Goal: Transaction & Acquisition: Purchase product/service

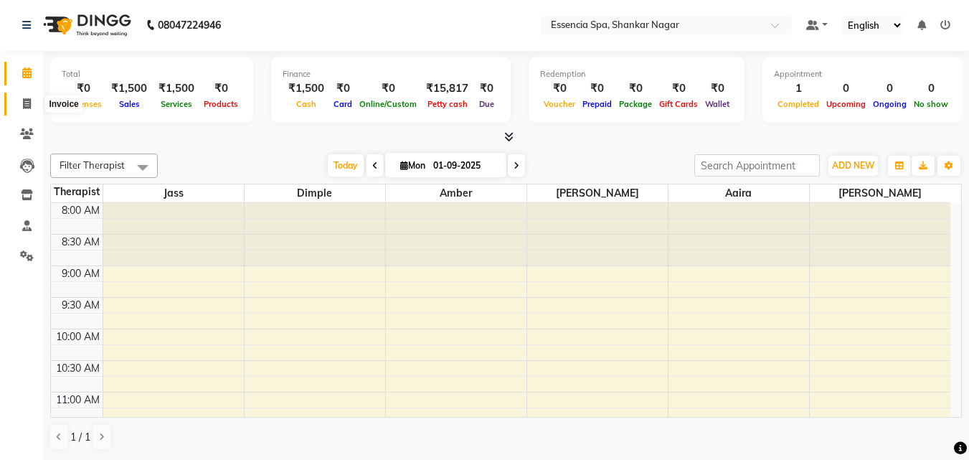
click at [24, 100] on icon at bounding box center [27, 103] width 8 height 11
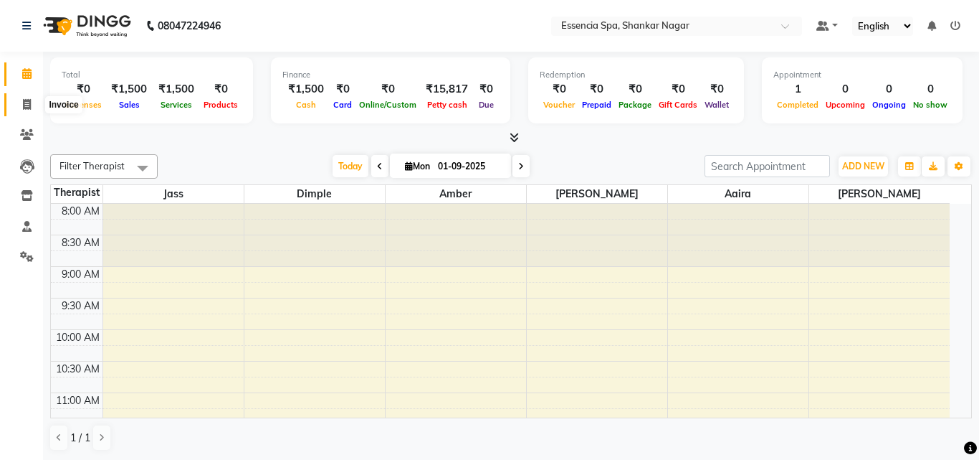
select select "service"
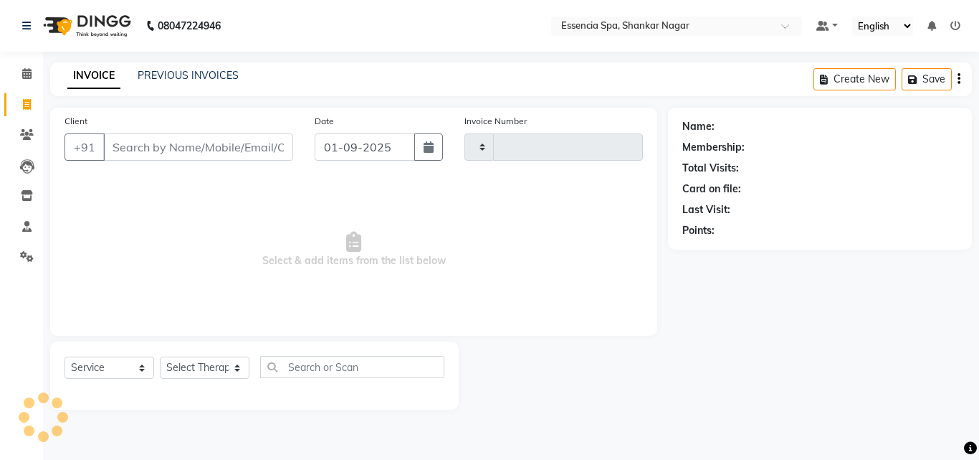
click at [166, 145] on input "Client" at bounding box center [198, 146] width 190 height 27
select select "7037"
type input "1266"
type input "6262099891"
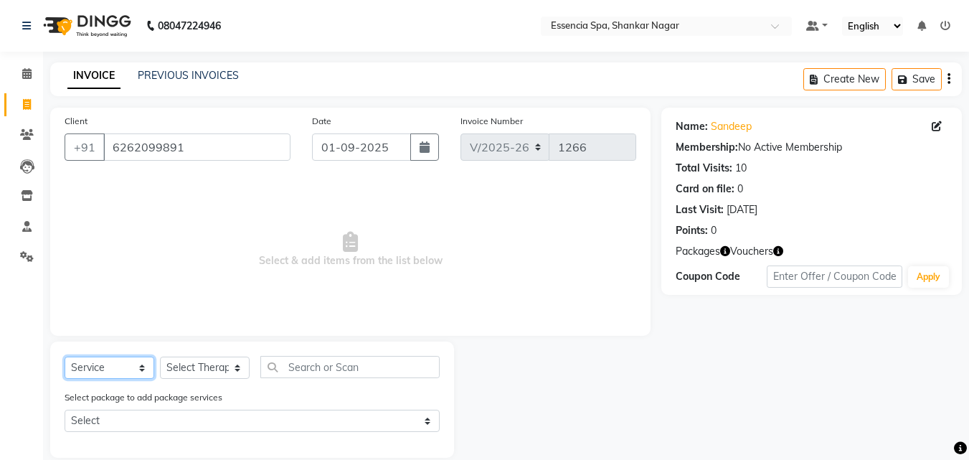
click at [85, 363] on select "Select Service Product Membership Package Voucher Prepaid Gift Card" at bounding box center [110, 367] width 90 height 22
select select "package"
click at [65, 356] on select "Select Service Product Membership Package Voucher Prepaid Gift Card" at bounding box center [110, 367] width 90 height 22
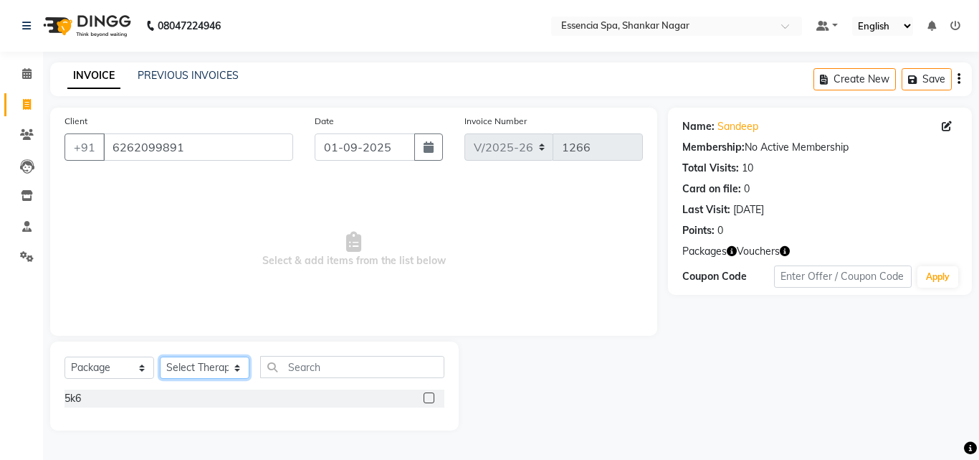
click at [227, 365] on select "Select Therapist [PERSON_NAME] [PERSON_NAME] [PERSON_NAME] [PERSON_NAME]" at bounding box center [205, 367] width 90 height 22
select select "57958"
click at [160, 356] on select "Select Therapist [PERSON_NAME] [PERSON_NAME] [PERSON_NAME] [PERSON_NAME]" at bounding box center [205, 367] width 90 height 22
click at [427, 396] on label at bounding box center [429, 397] width 11 height 11
click at [427, 396] on input "checkbox" at bounding box center [428, 398] width 9 height 9
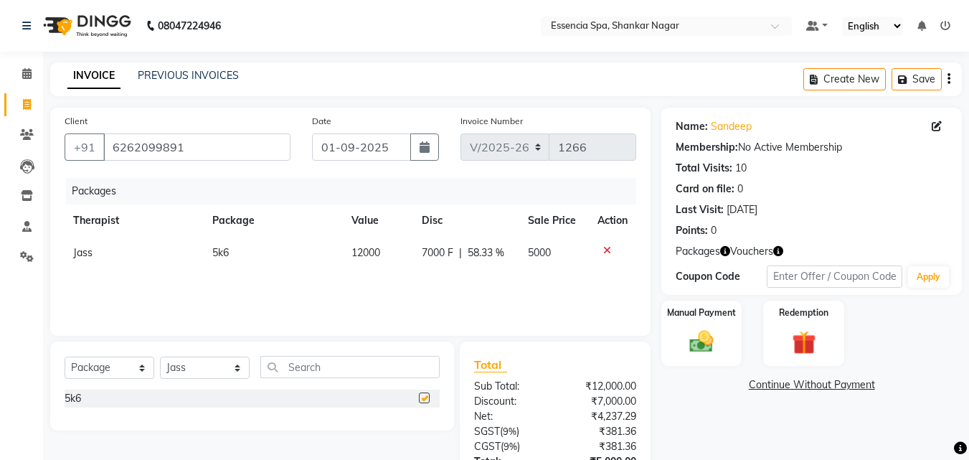
checkbox input "false"
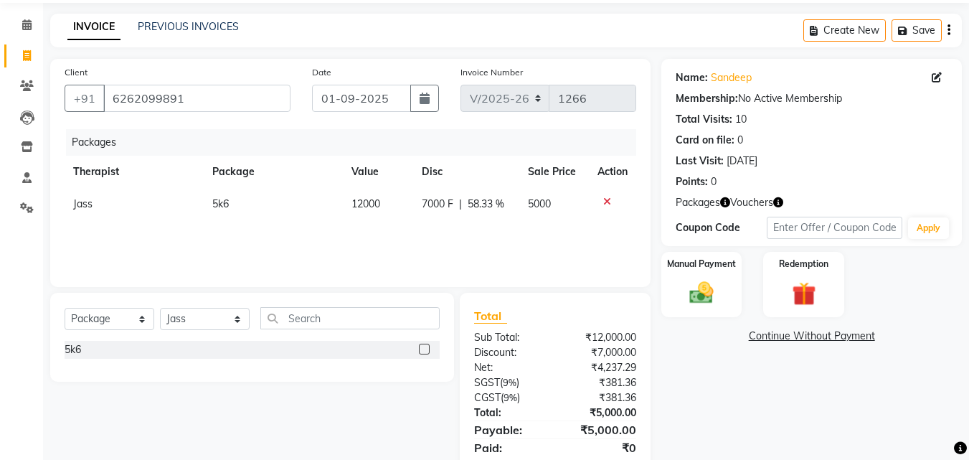
scroll to position [99, 0]
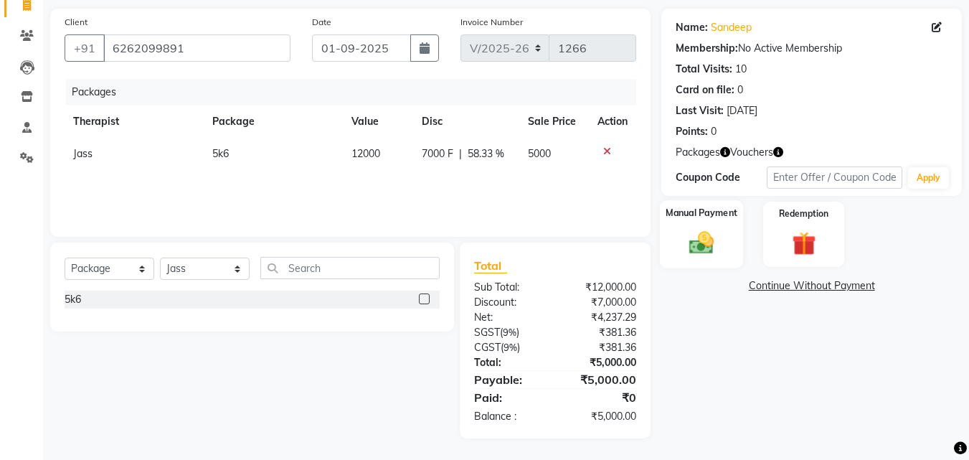
click at [703, 233] on img at bounding box center [701, 243] width 40 height 29
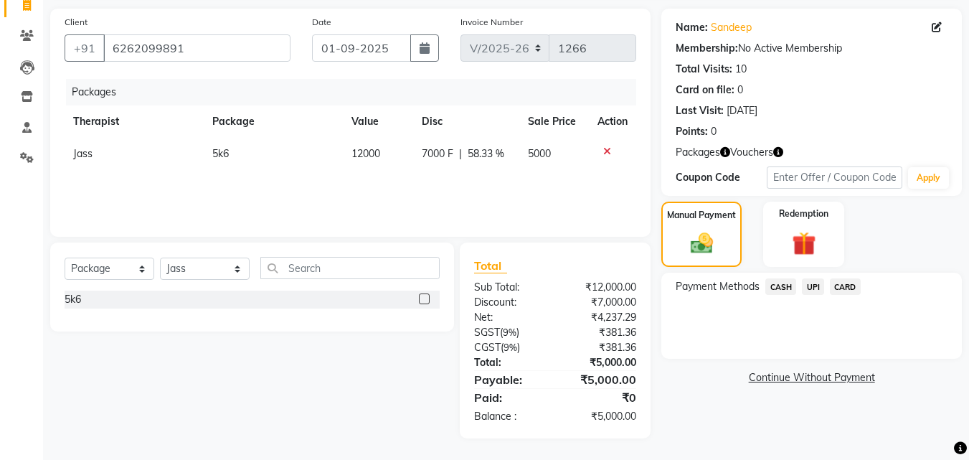
click at [786, 279] on span "CASH" at bounding box center [780, 286] width 31 height 16
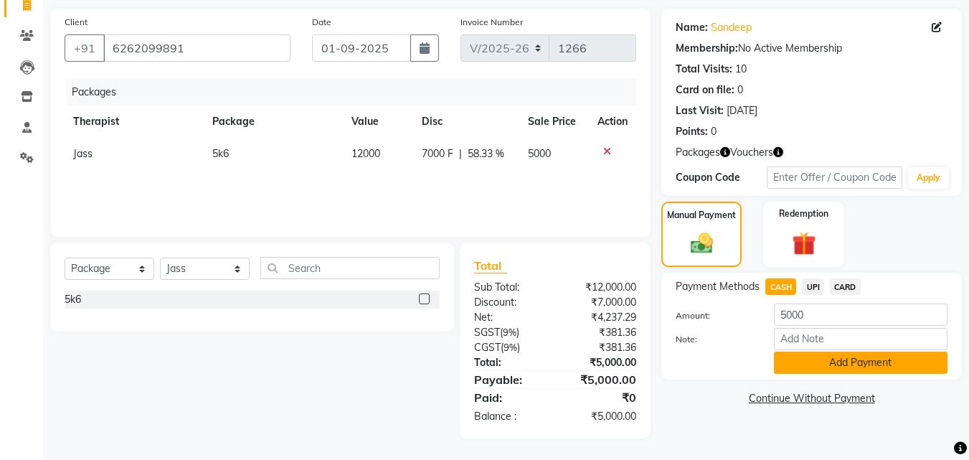
click at [844, 369] on button "Add Payment" at bounding box center [860, 362] width 173 height 22
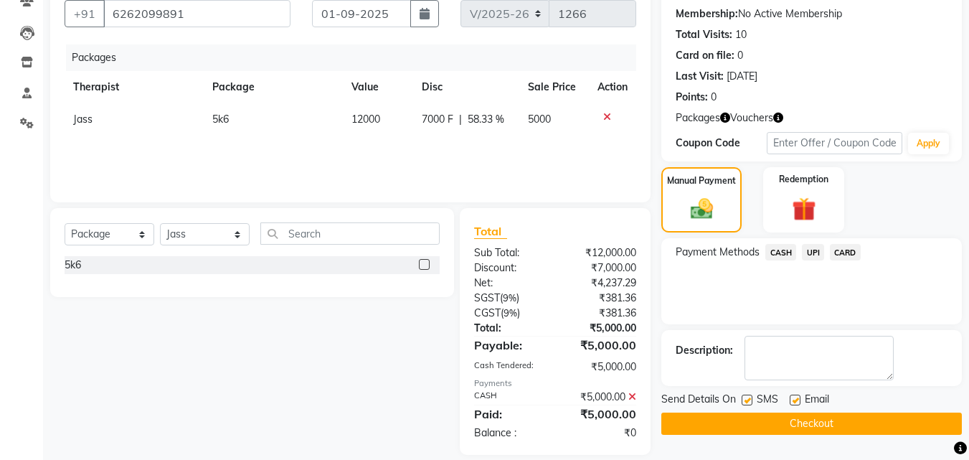
scroll to position [150, 0]
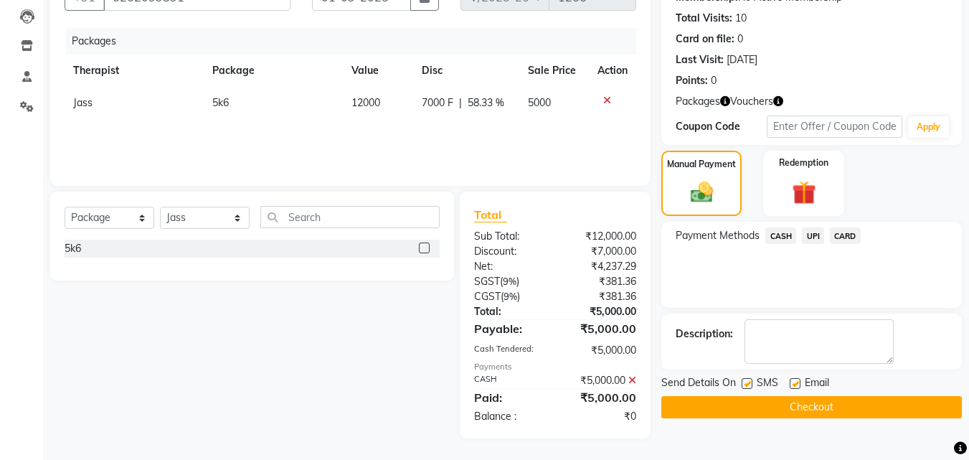
drag, startPoint x: 748, startPoint y: 381, endPoint x: 802, endPoint y: 375, distance: 53.4
click at [749, 381] on label at bounding box center [746, 383] width 11 height 11
click at [749, 381] on input "checkbox" at bounding box center [745, 383] width 9 height 9
checkbox input "false"
click at [793, 385] on label at bounding box center [794, 383] width 11 height 11
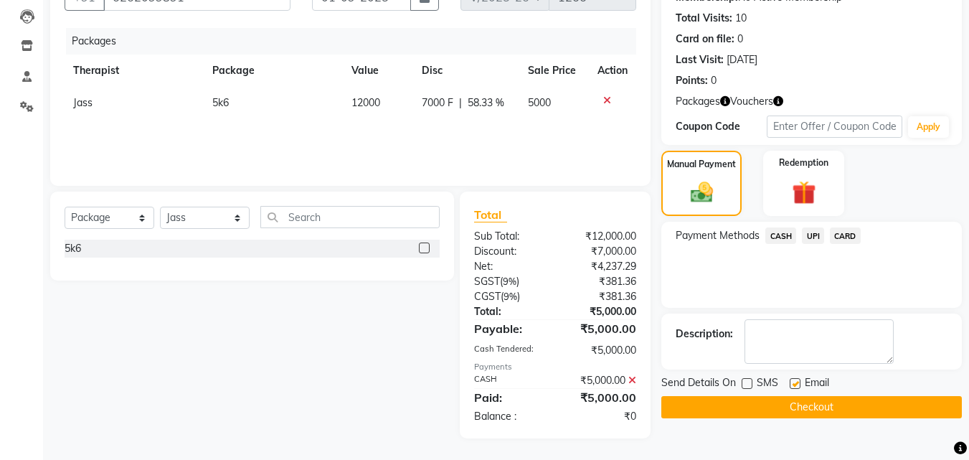
click at [793, 385] on input "checkbox" at bounding box center [793, 383] width 9 height 9
checkbox input "false"
click at [784, 401] on button "Checkout" at bounding box center [811, 407] width 300 height 22
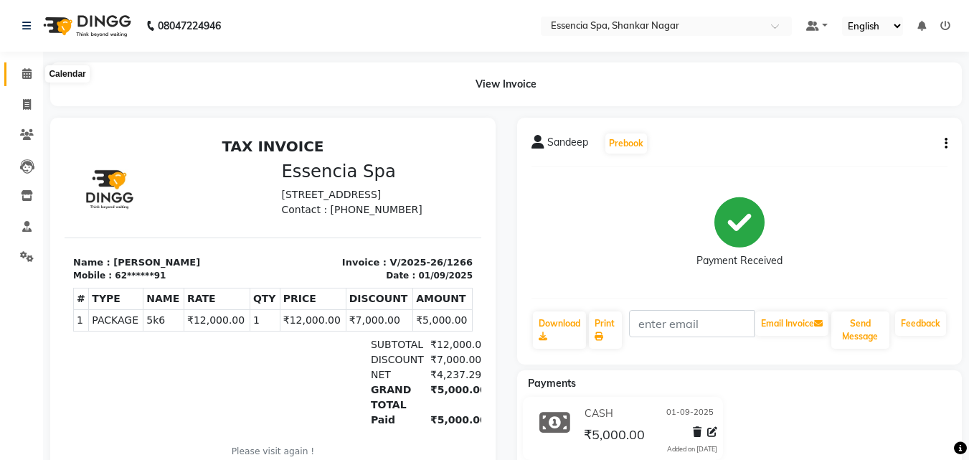
click at [29, 75] on icon at bounding box center [26, 73] width 9 height 11
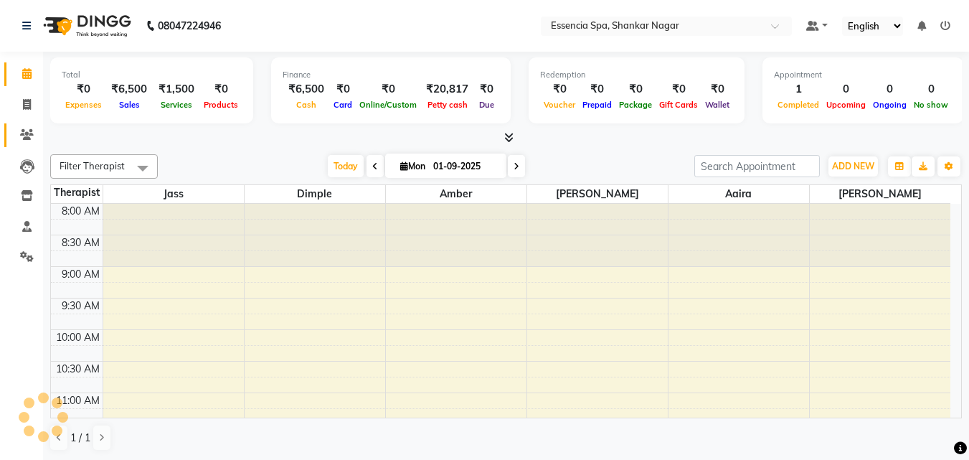
click at [36, 131] on span at bounding box center [26, 135] width 25 height 16
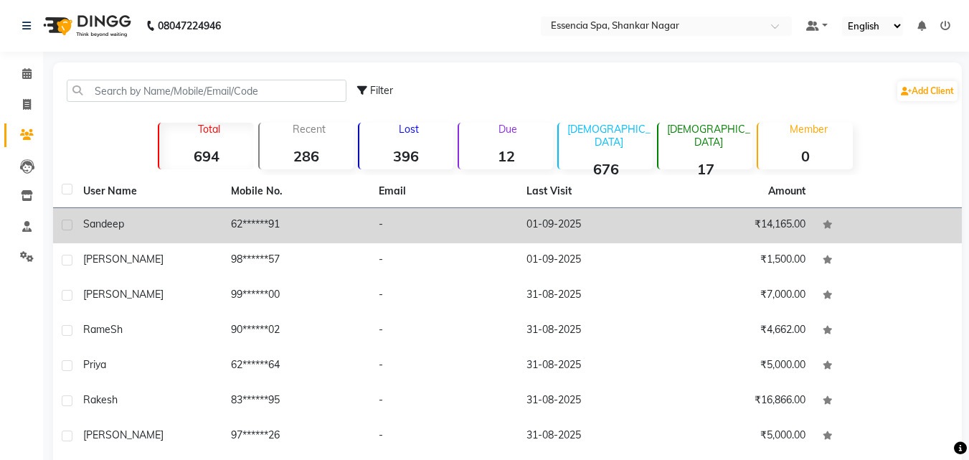
click at [118, 229] on span "Sandeep" at bounding box center [103, 223] width 41 height 13
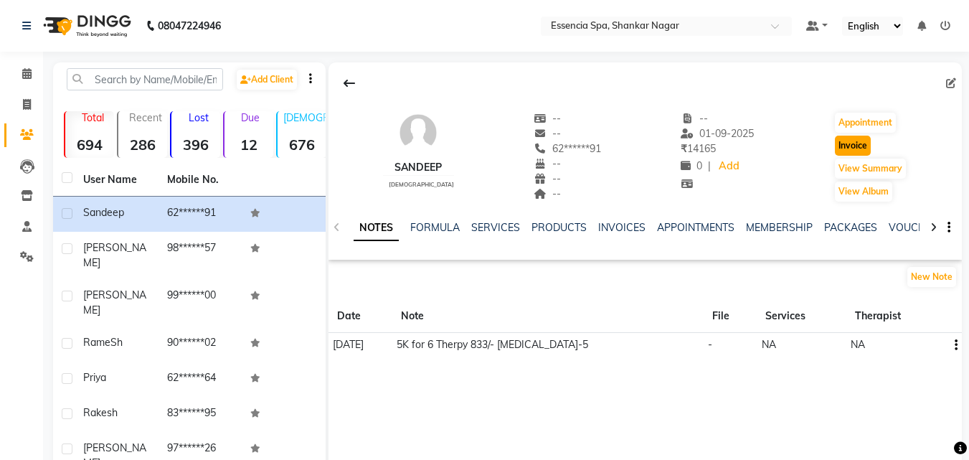
click at [851, 142] on button "Invoice" at bounding box center [853, 146] width 36 height 20
select select "service"
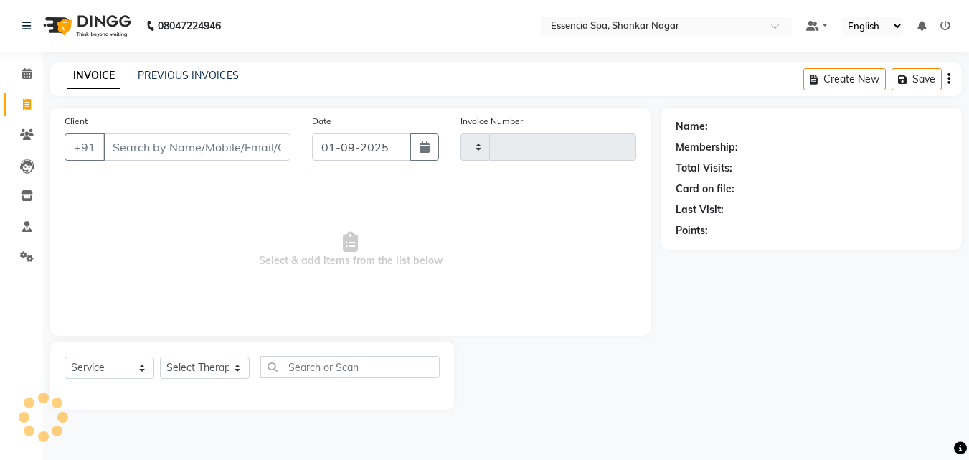
type input "1267"
select select "7037"
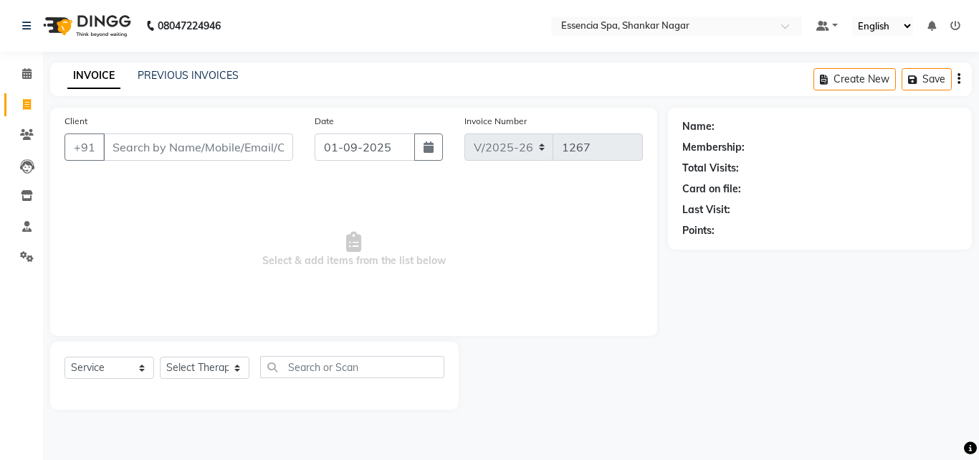
type input "62******91"
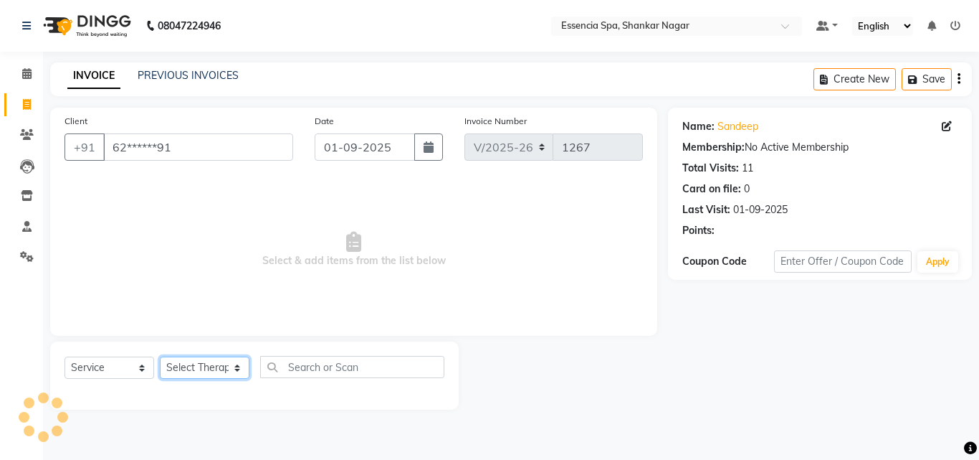
click at [209, 361] on select "Select Therapist [PERSON_NAME] [PERSON_NAME] [PERSON_NAME] [PERSON_NAME]" at bounding box center [205, 367] width 90 height 22
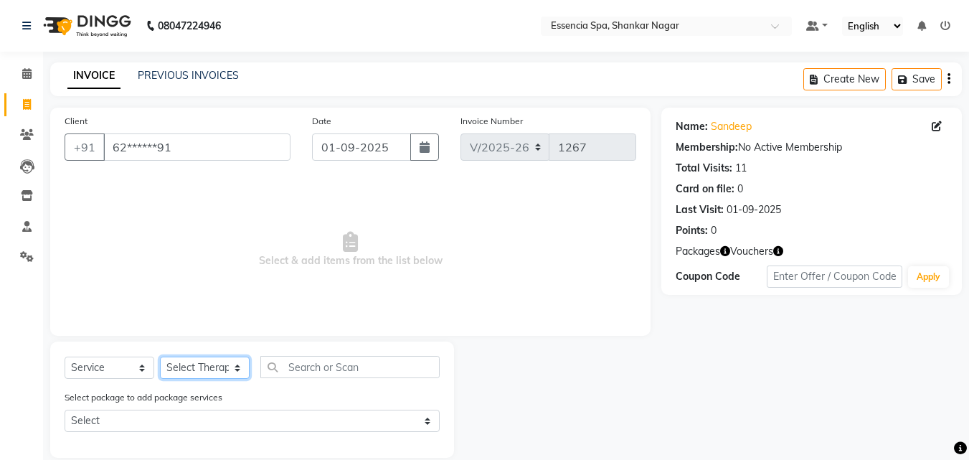
select select "61902"
click at [160, 356] on select "Select Therapist [PERSON_NAME] [PERSON_NAME] [PERSON_NAME] [PERSON_NAME]" at bounding box center [205, 367] width 90 height 22
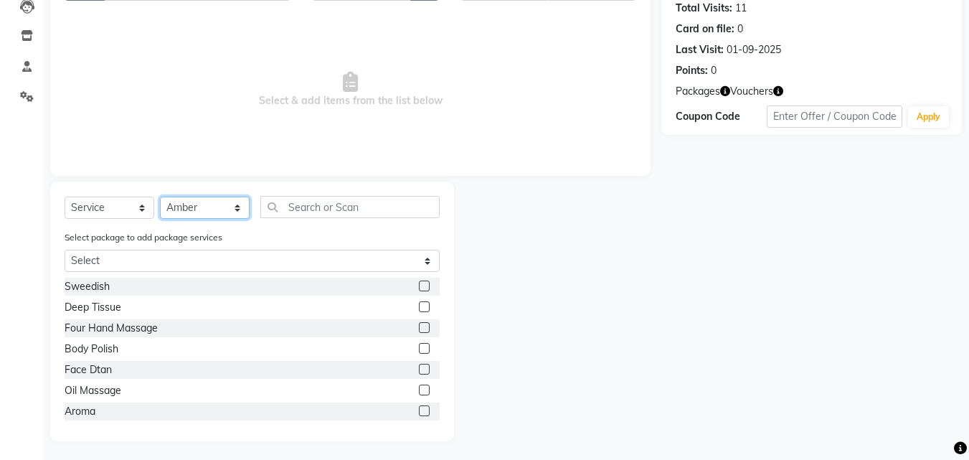
scroll to position [163, 0]
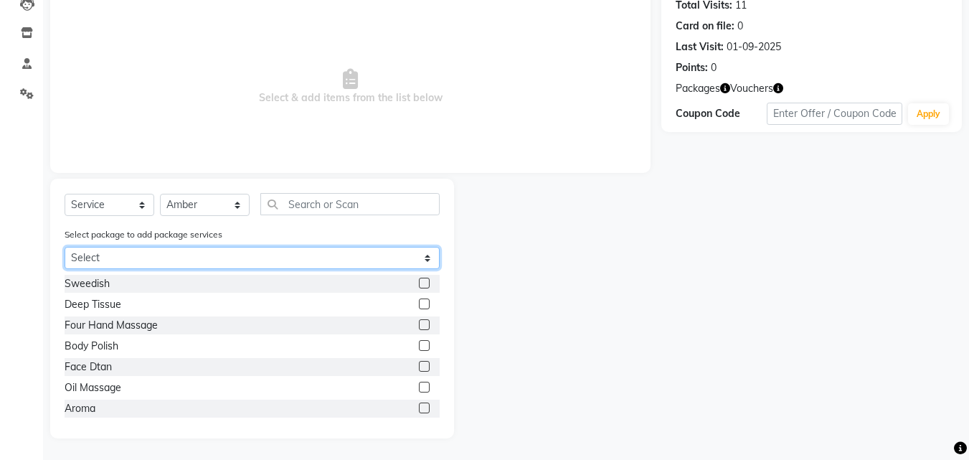
drag, startPoint x: 276, startPoint y: 258, endPoint x: 272, endPoint y: 267, distance: 9.3
click at [276, 258] on select "Select 5k6 5k6" at bounding box center [252, 258] width 375 height 22
select select "1: Object"
click at [65, 269] on select "Select 5k6 5k6" at bounding box center [252, 258] width 375 height 22
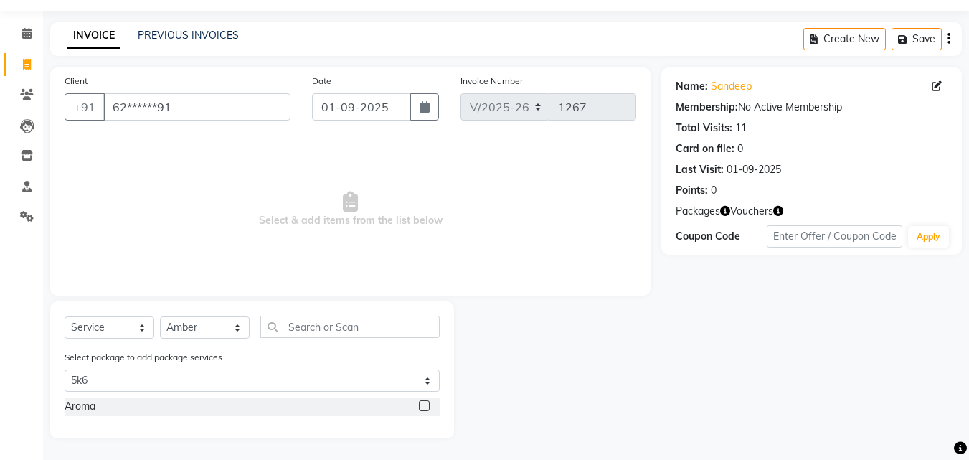
click at [425, 407] on label at bounding box center [424, 405] width 11 height 11
click at [425, 407] on input "checkbox" at bounding box center [423, 405] width 9 height 9
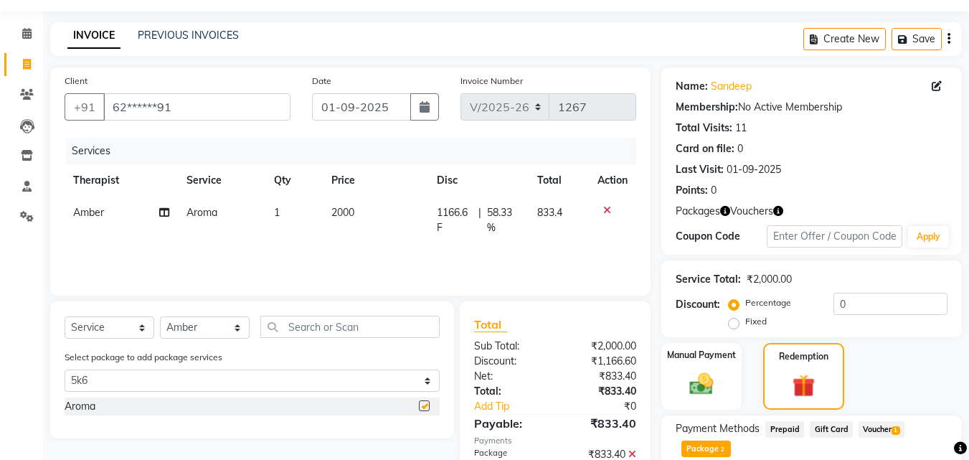
checkbox input "false"
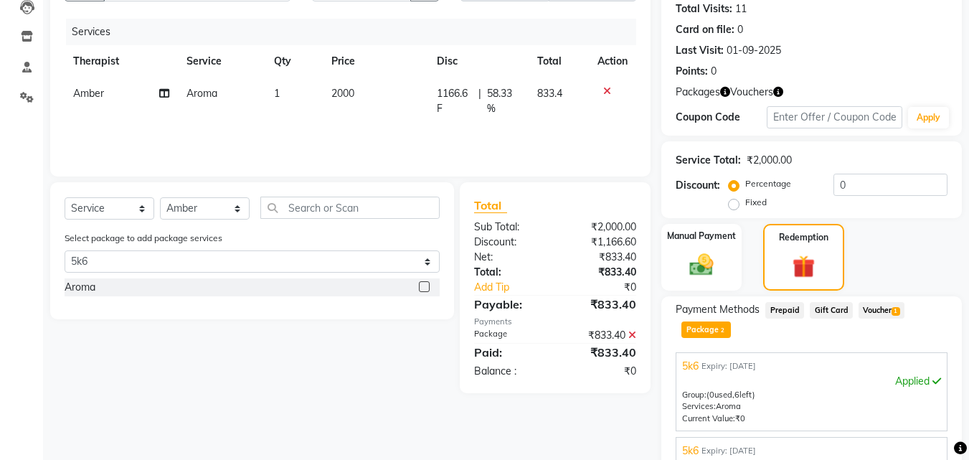
scroll to position [302, 0]
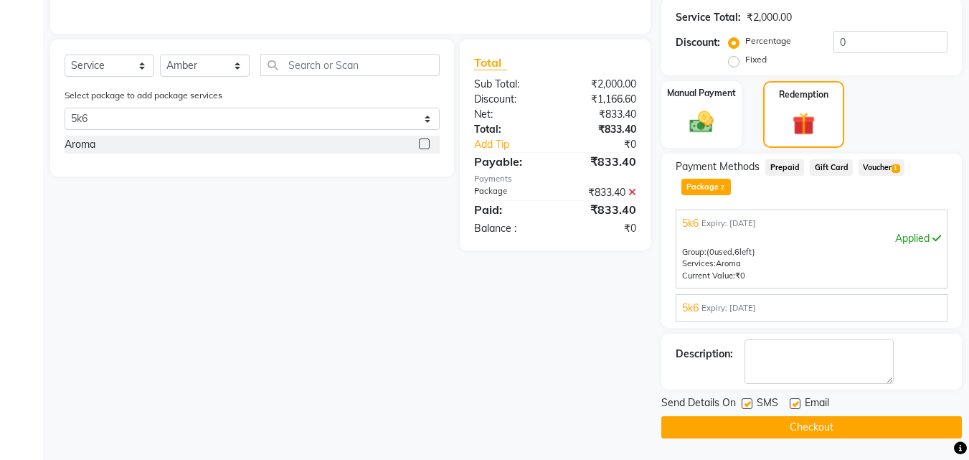
click at [748, 404] on label at bounding box center [746, 403] width 11 height 11
click at [748, 404] on input "checkbox" at bounding box center [745, 403] width 9 height 9
checkbox input "false"
click at [796, 399] on label at bounding box center [794, 403] width 11 height 11
click at [796, 399] on input "checkbox" at bounding box center [793, 403] width 9 height 9
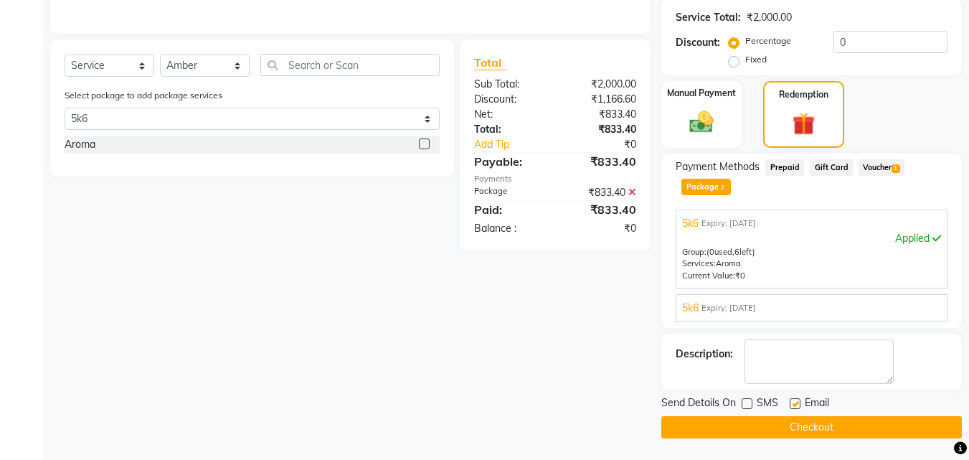
checkbox input "false"
click at [793, 416] on button "Checkout" at bounding box center [811, 427] width 300 height 22
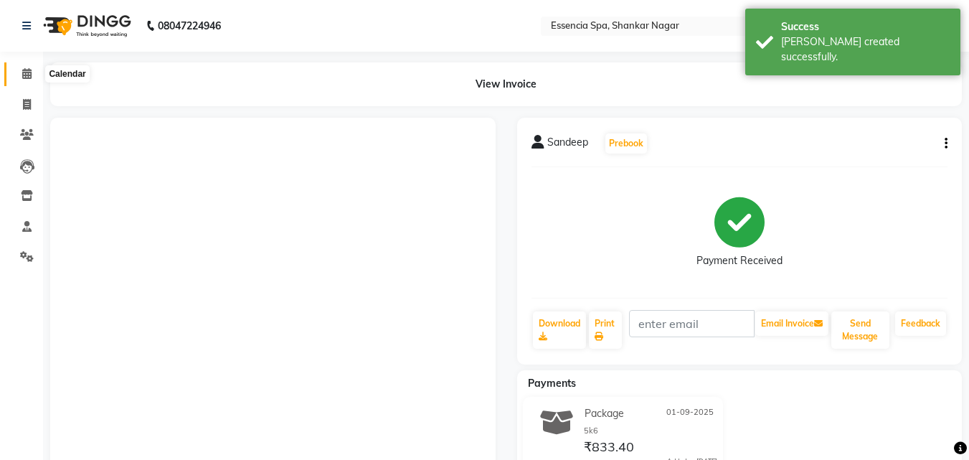
click at [24, 68] on icon at bounding box center [26, 73] width 9 height 11
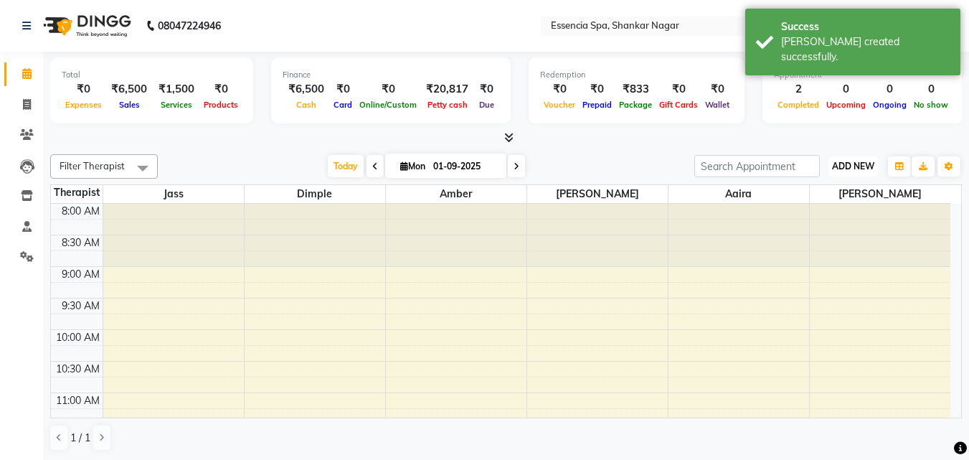
click at [862, 166] on span "ADD NEW" at bounding box center [853, 166] width 42 height 11
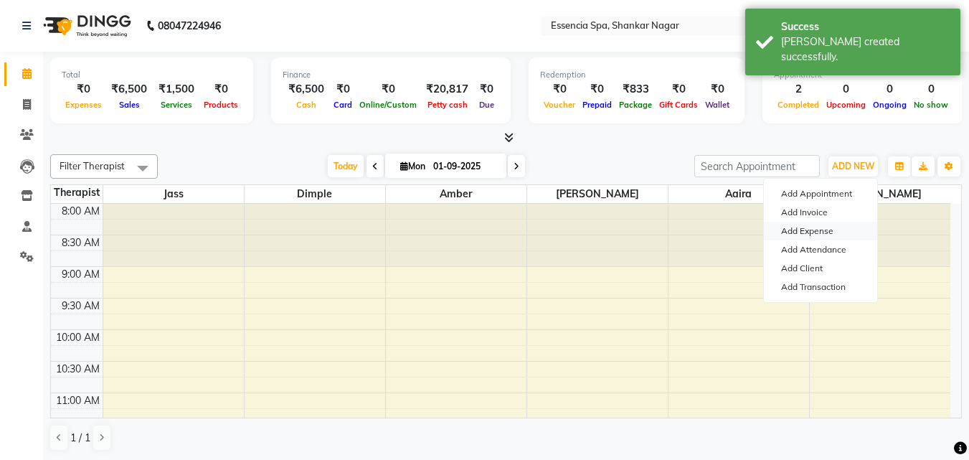
click at [805, 225] on link "Add Expense" at bounding box center [820, 231] width 113 height 19
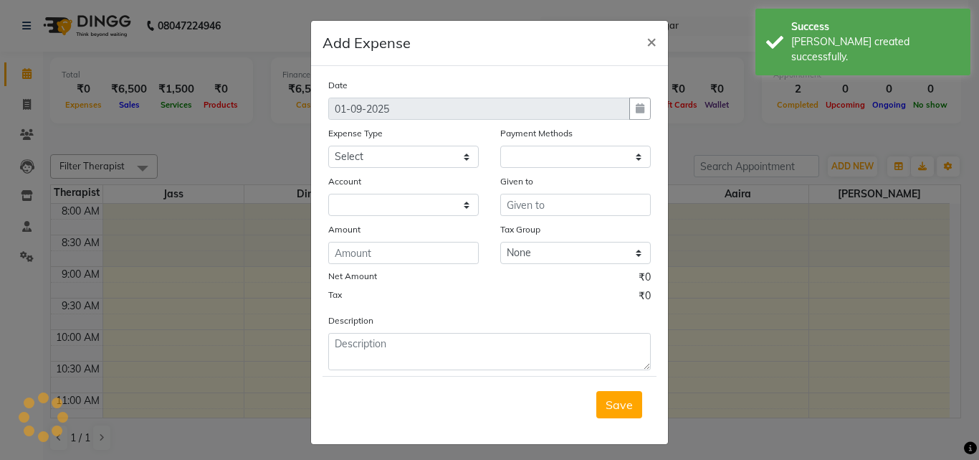
select select "1"
select select "6100"
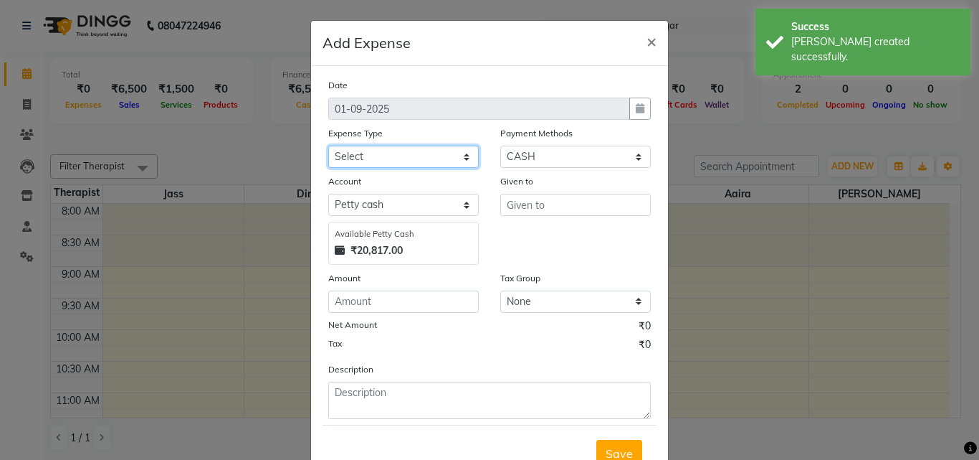
click at [391, 154] on select "Select Advance Salary Bank charges Car maintenance Cash transfer to bank Cash t…" at bounding box center [403, 157] width 151 height 22
select select "18"
click at [328, 146] on select "Select Advance Salary Bank charges Car maintenance Cash transfer to bank Cash t…" at bounding box center [403, 157] width 151 height 22
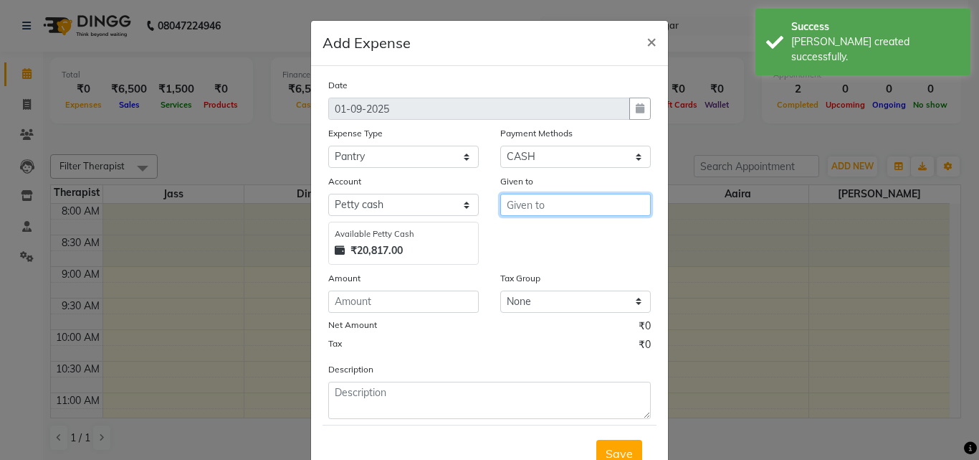
click at [540, 201] on input "text" at bounding box center [575, 205] width 151 height 22
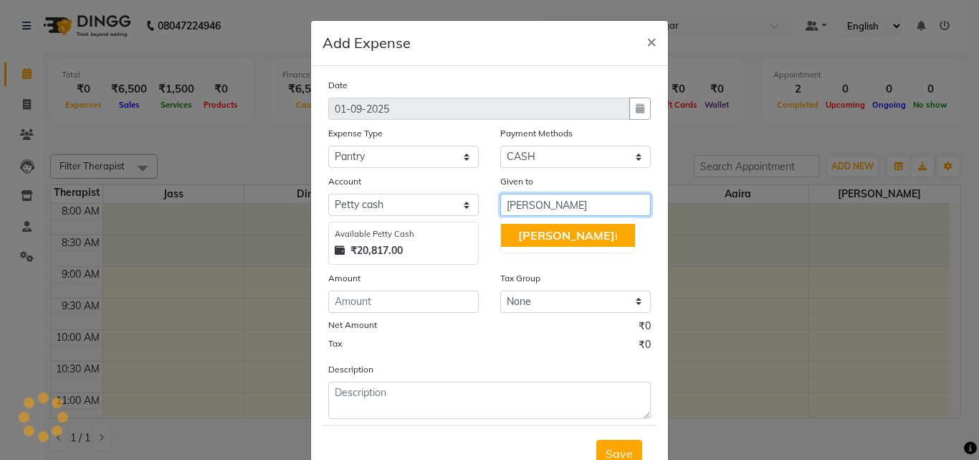
click at [527, 228] on span "[PERSON_NAME]" at bounding box center [566, 235] width 97 height 14
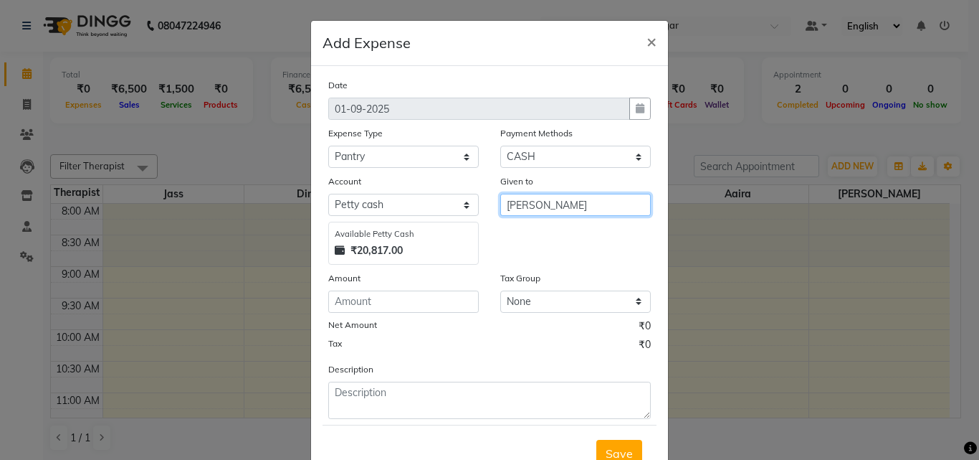
type input "[PERSON_NAME]"
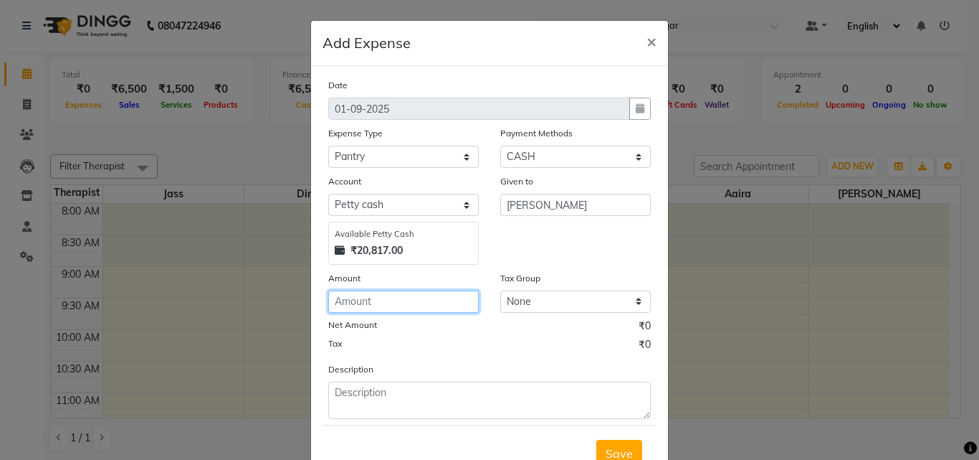
click at [386, 295] on input "number" at bounding box center [403, 301] width 151 height 22
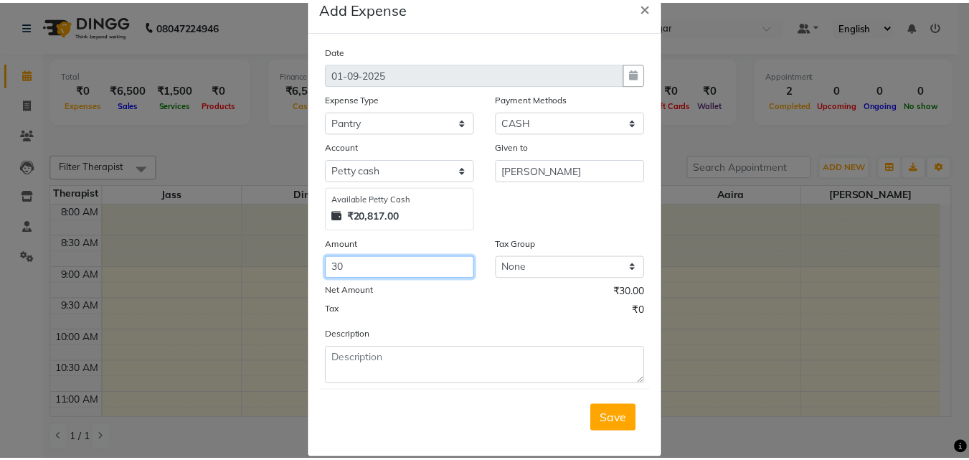
scroll to position [54, 0]
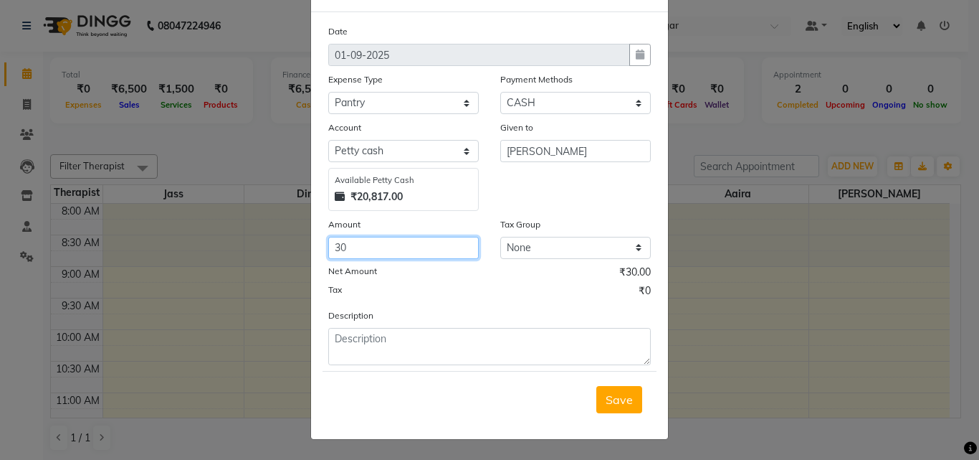
type input "30"
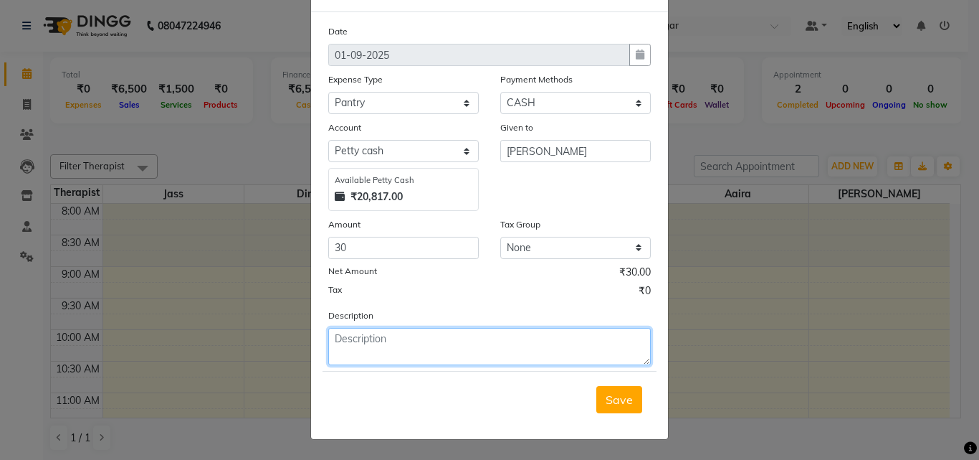
click at [421, 331] on textarea at bounding box center [489, 346] width 323 height 37
type textarea "Milk"
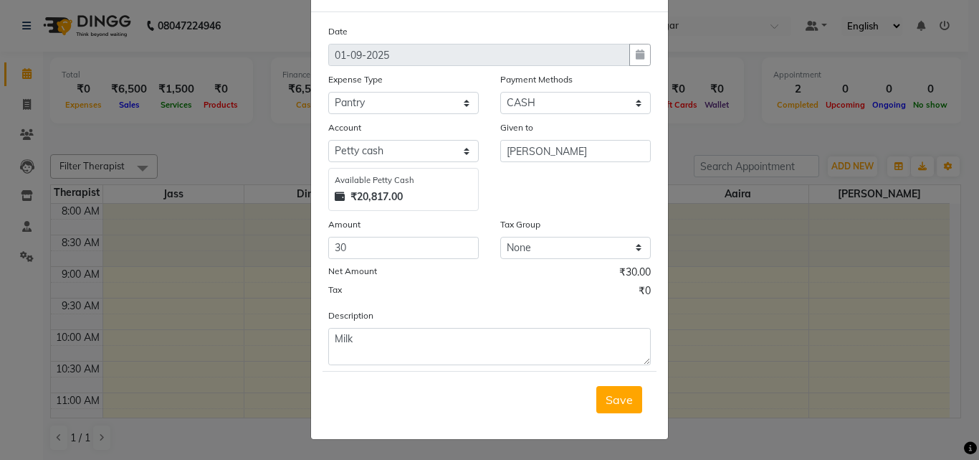
click at [614, 407] on button "Save" at bounding box center [619, 399] width 46 height 27
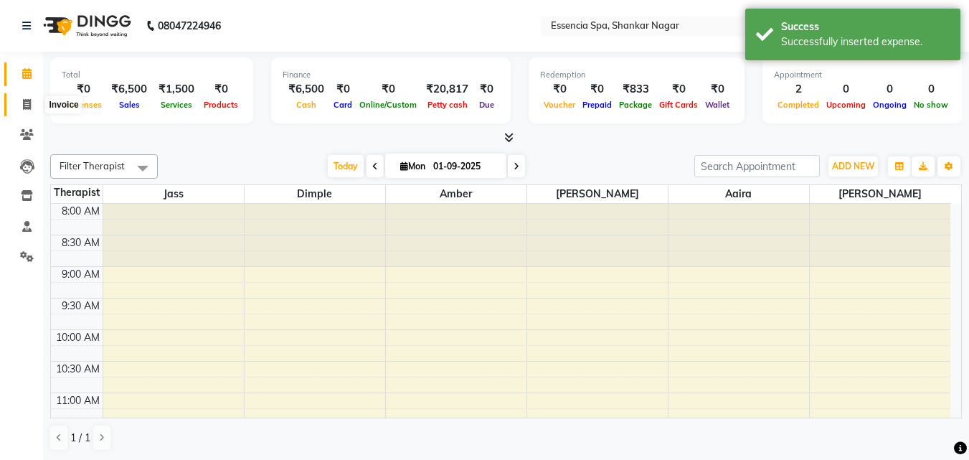
click at [24, 99] on icon at bounding box center [27, 104] width 8 height 11
select select "service"
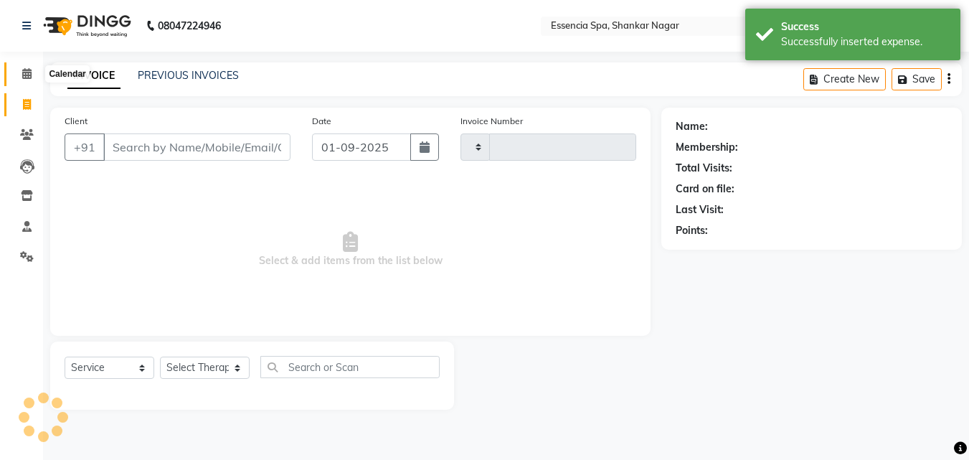
type input "1268"
select select "7037"
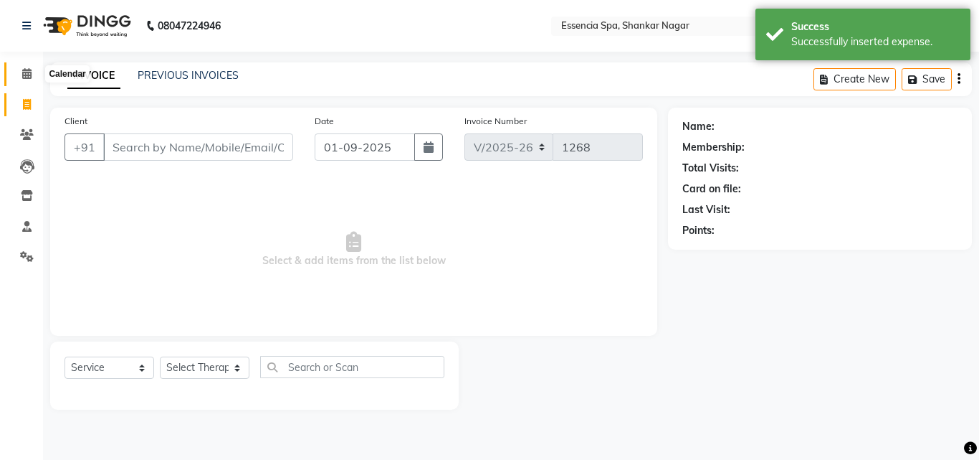
click at [29, 71] on icon at bounding box center [26, 73] width 9 height 11
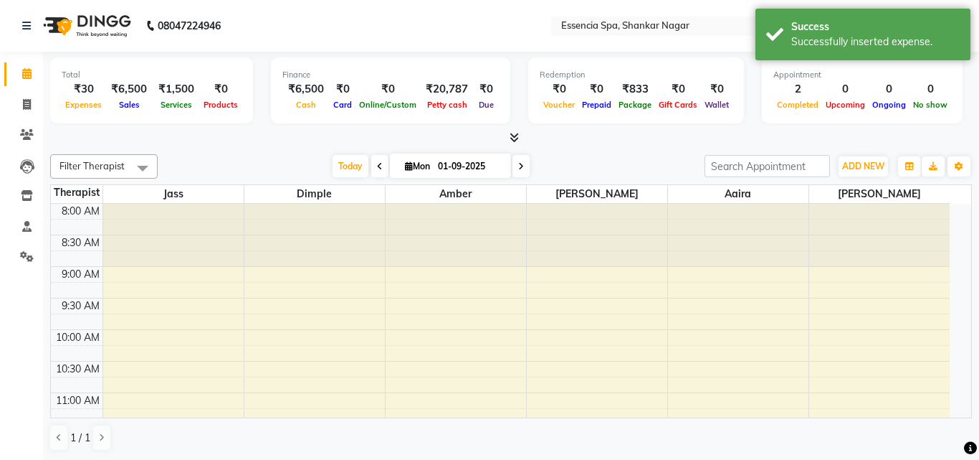
click at [638, 159] on div "[DATE] [DATE]" at bounding box center [431, 167] width 533 height 22
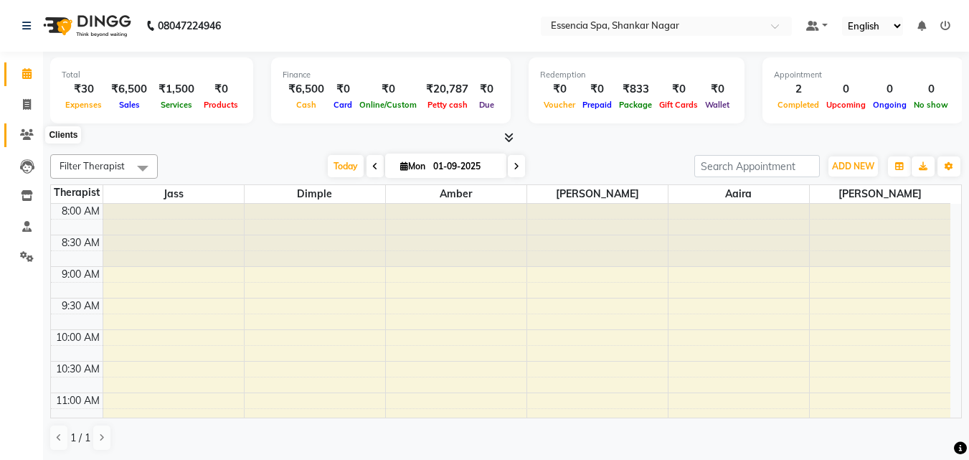
click at [27, 134] on icon at bounding box center [27, 134] width 14 height 11
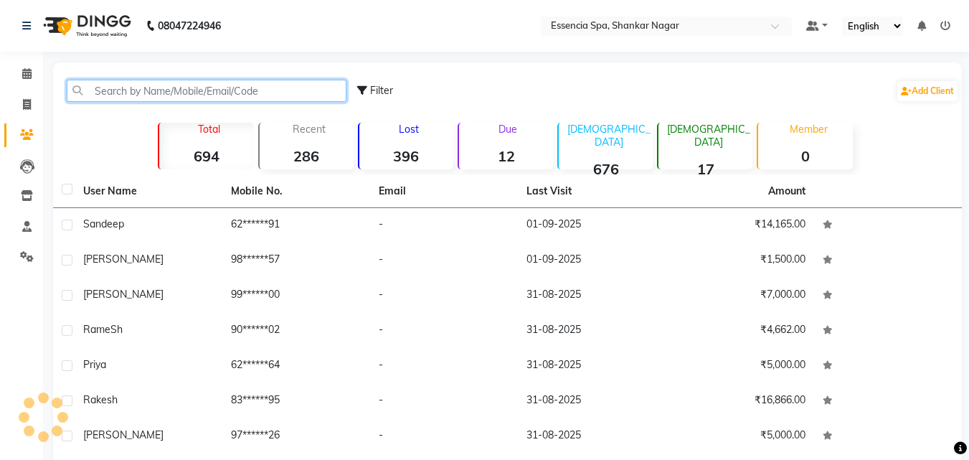
click at [117, 93] on input "text" at bounding box center [207, 91] width 280 height 22
paste input "Nikhil"
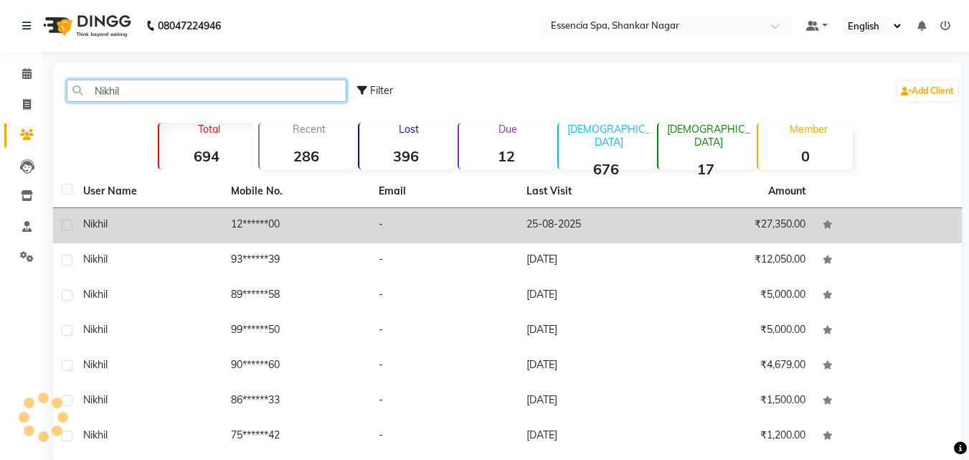
type input "Nikhil"
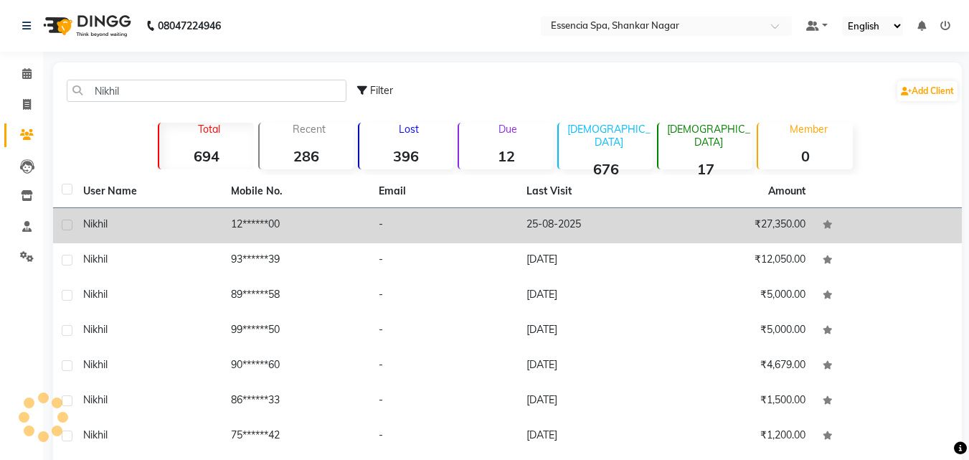
click at [161, 219] on div "Nikhil" at bounding box center [148, 224] width 130 height 15
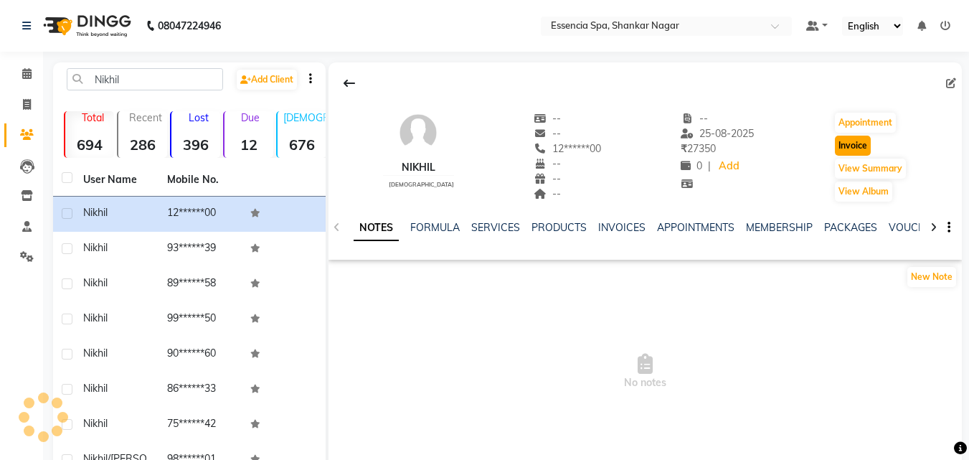
click at [848, 148] on button "Invoice" at bounding box center [853, 146] width 36 height 20
select select "service"
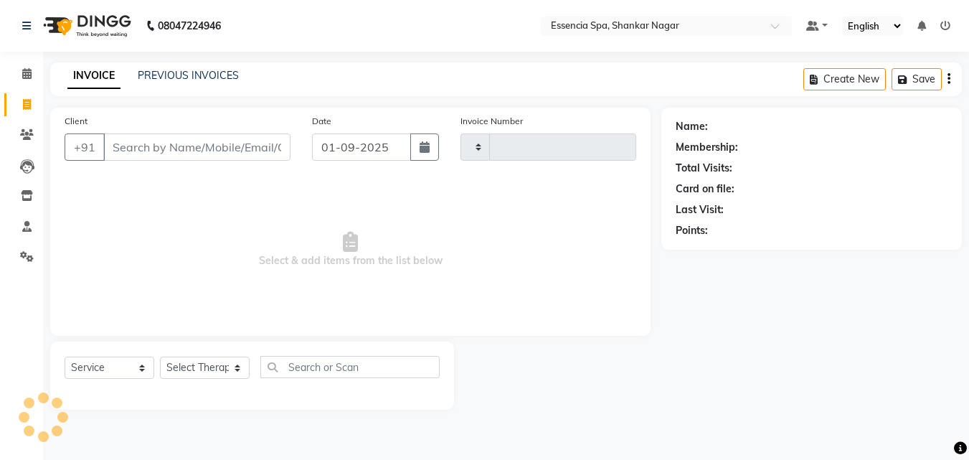
type input "1268"
click at [213, 361] on select "Select Therapist" at bounding box center [205, 367] width 90 height 22
select select "7037"
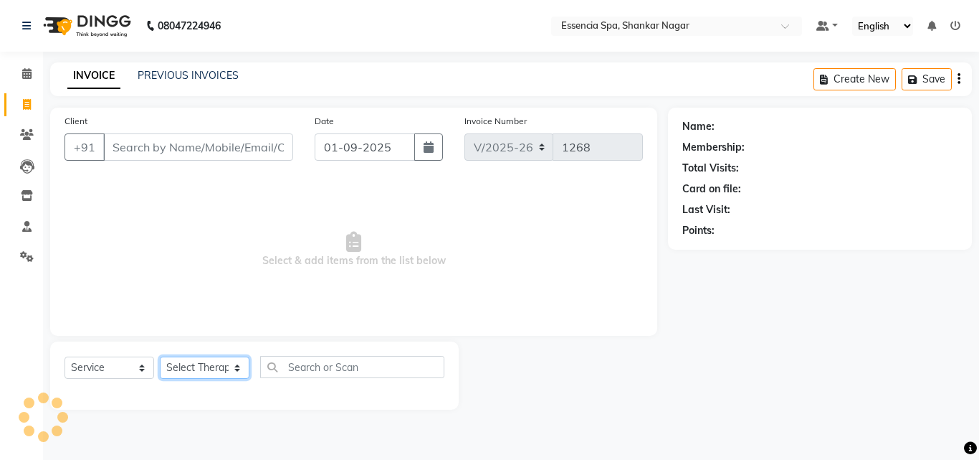
type input "12******00"
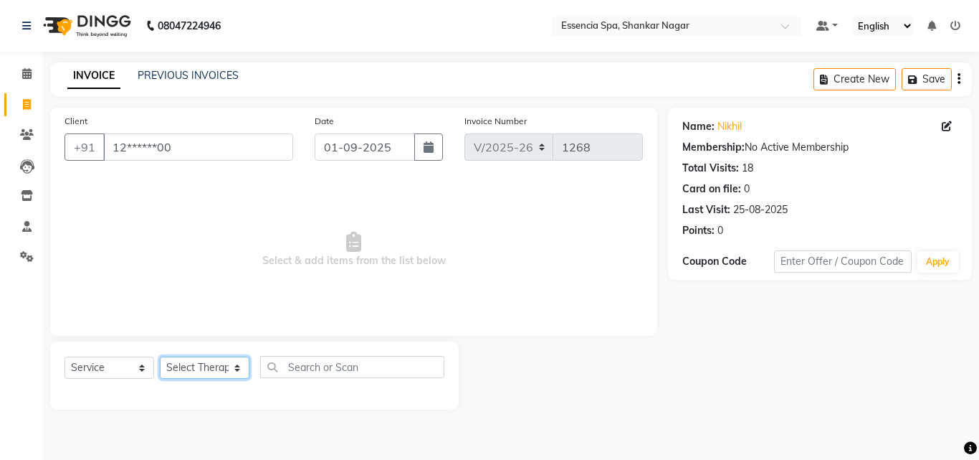
select select "89355"
click at [160, 356] on select "Select Therapist [PERSON_NAME] [PERSON_NAME] [PERSON_NAME] [PERSON_NAME]" at bounding box center [205, 367] width 90 height 22
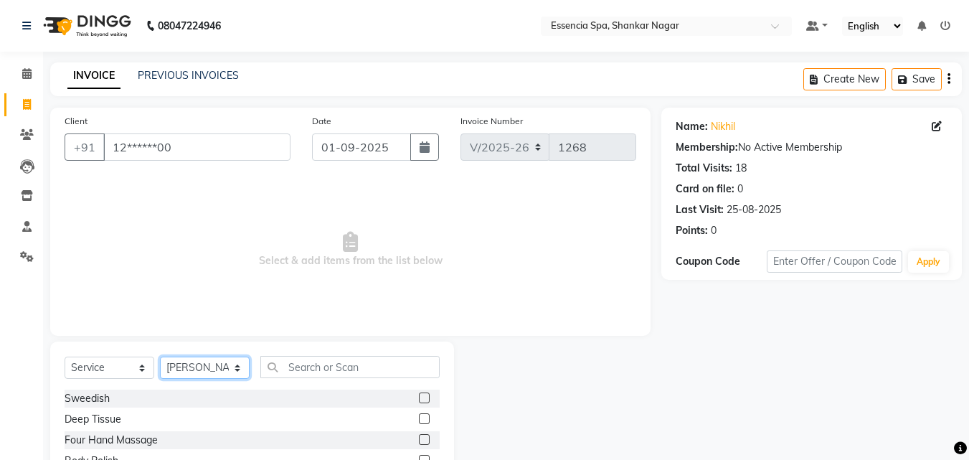
scroll to position [115, 0]
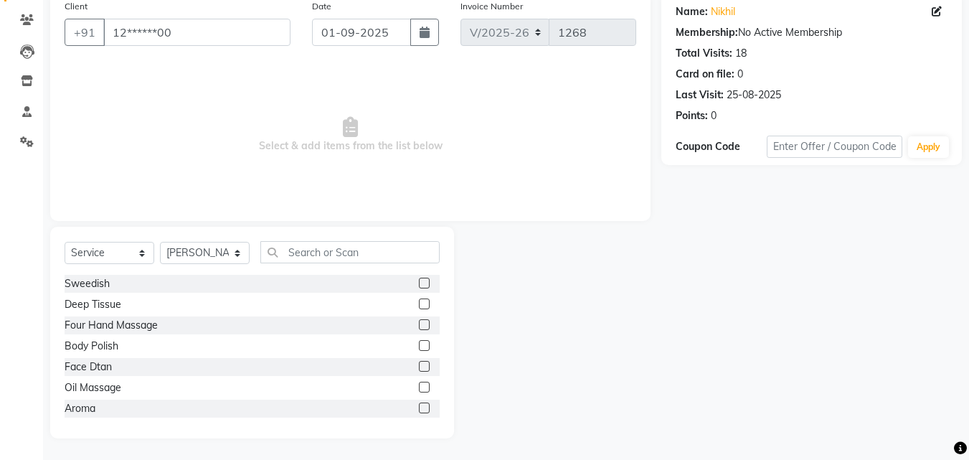
click at [419, 383] on label at bounding box center [424, 386] width 11 height 11
click at [419, 383] on input "checkbox" at bounding box center [423, 387] width 9 height 9
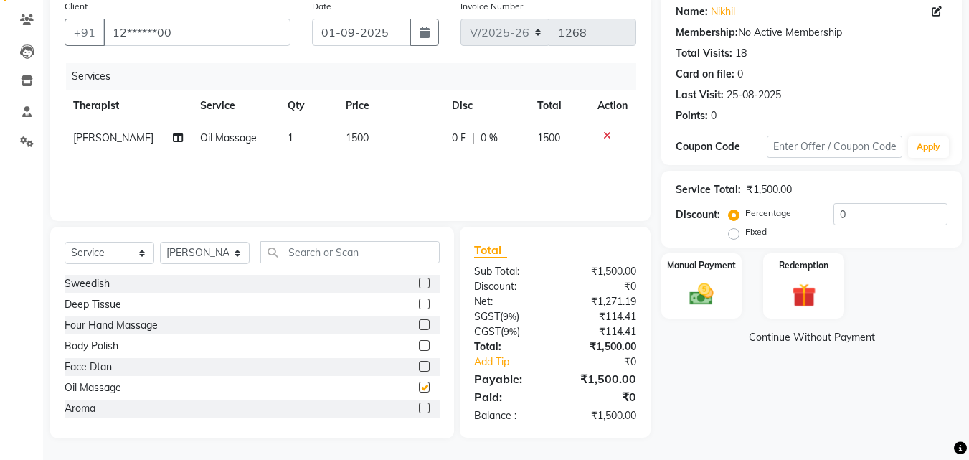
checkbox input "false"
click at [361, 123] on td "1500" at bounding box center [390, 138] width 106 height 32
select select "89355"
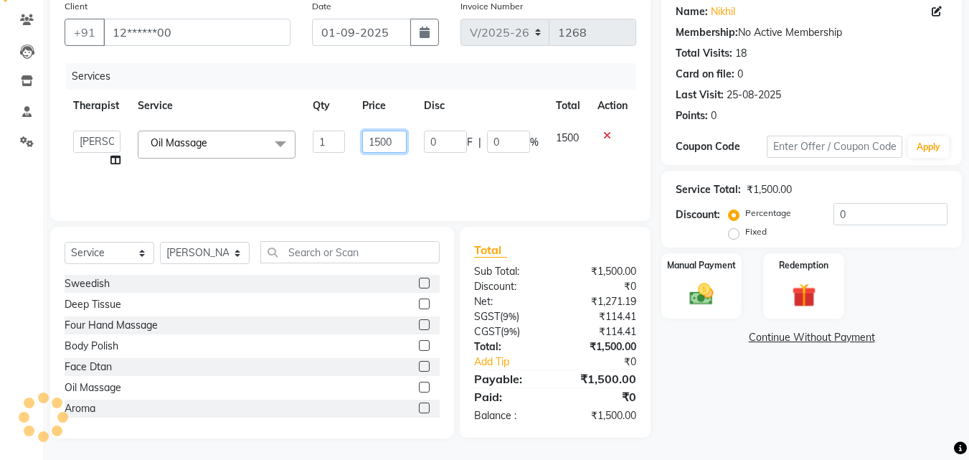
click at [383, 137] on input "1500" at bounding box center [384, 141] width 44 height 22
click at [384, 138] on input "1500" at bounding box center [384, 141] width 44 height 22
type input "1550"
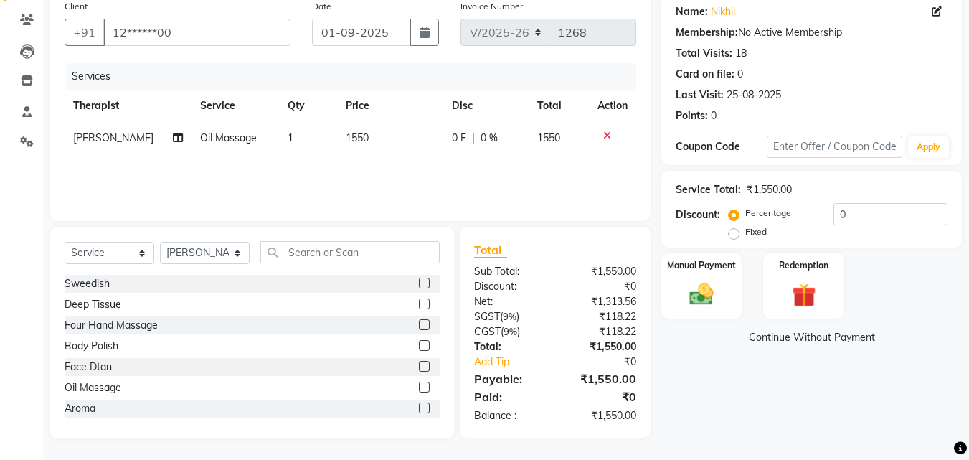
click at [475, 166] on div "Services Therapist Service Qty Price Disc Total Action [PERSON_NAME] Oil Massag…" at bounding box center [350, 134] width 571 height 143
click at [708, 286] on img at bounding box center [701, 294] width 40 height 29
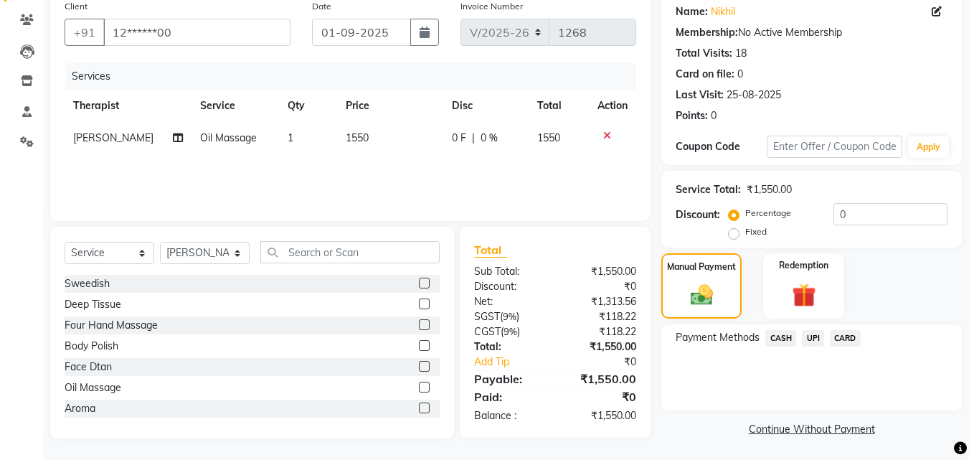
click at [850, 339] on span "CARD" at bounding box center [844, 338] width 31 height 16
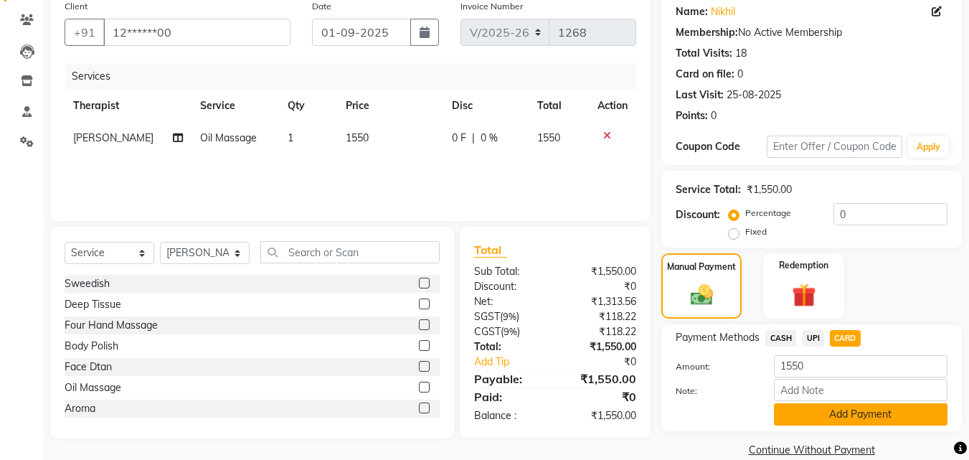
scroll to position [137, 0]
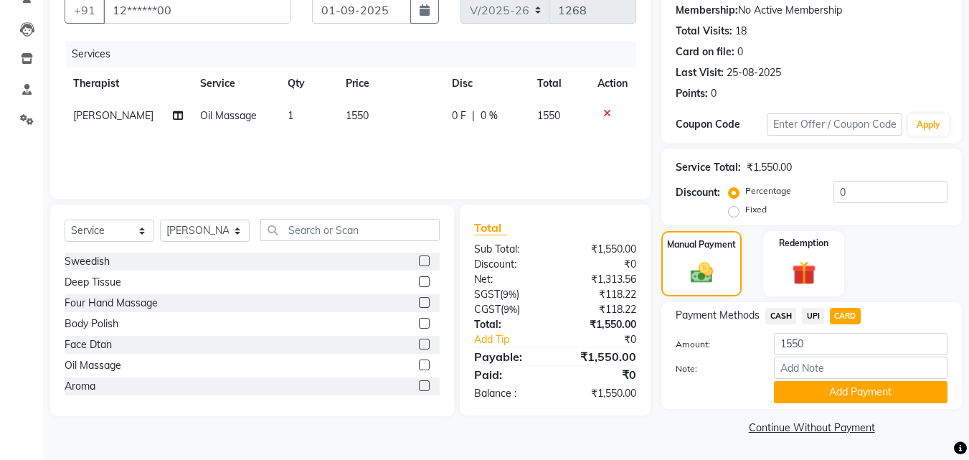
click at [850, 403] on div "Payment Methods CASH UPI CARD Amount: 1550 Note: Add Payment" at bounding box center [811, 355] width 300 height 107
click at [848, 397] on button "Add Payment" at bounding box center [860, 392] width 173 height 22
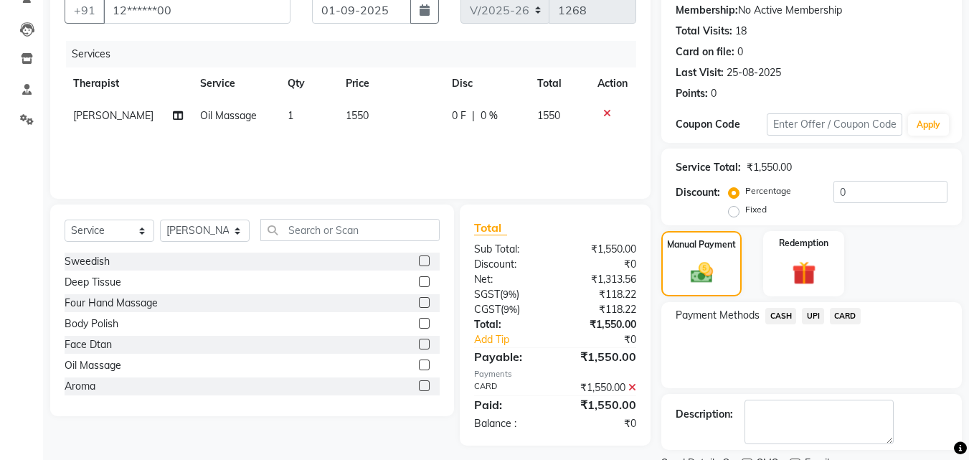
scroll to position [197, 0]
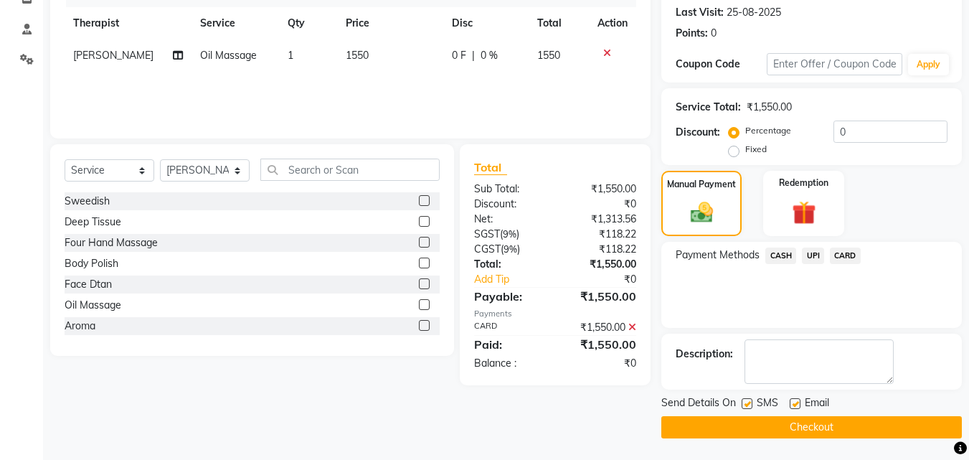
click at [745, 402] on label at bounding box center [746, 403] width 11 height 11
click at [745, 402] on input "checkbox" at bounding box center [745, 403] width 9 height 9
checkbox input "false"
click at [794, 400] on label at bounding box center [794, 403] width 11 height 11
click at [794, 400] on input "checkbox" at bounding box center [793, 403] width 9 height 9
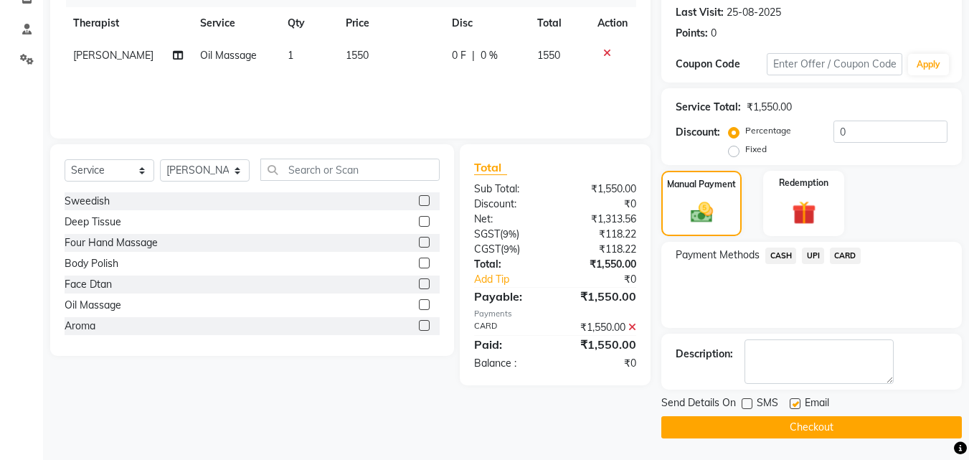
checkbox input "false"
click at [789, 422] on button "Checkout" at bounding box center [811, 427] width 300 height 22
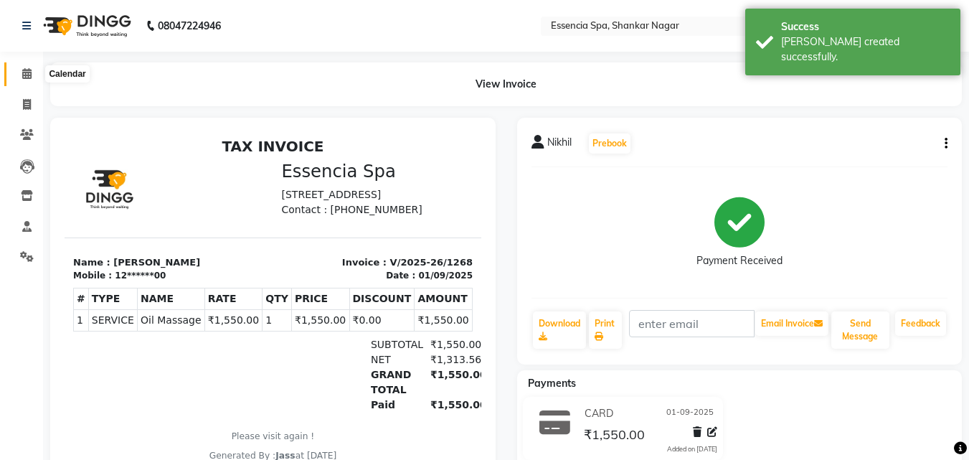
click at [25, 71] on icon at bounding box center [26, 73] width 9 height 11
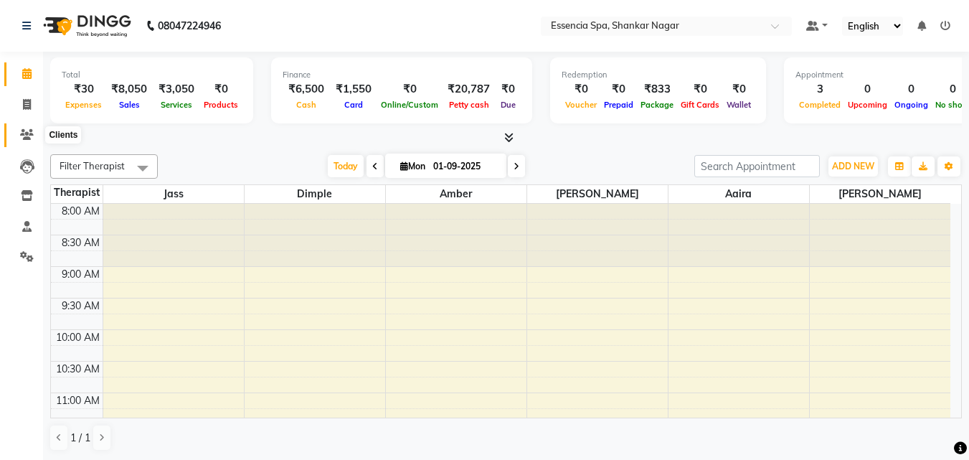
click at [30, 131] on icon at bounding box center [27, 134] width 14 height 11
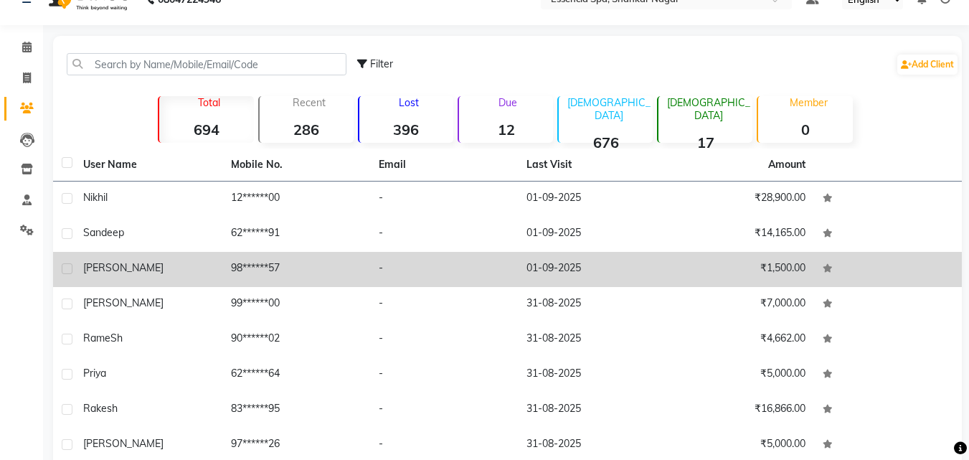
scroll to position [18, 0]
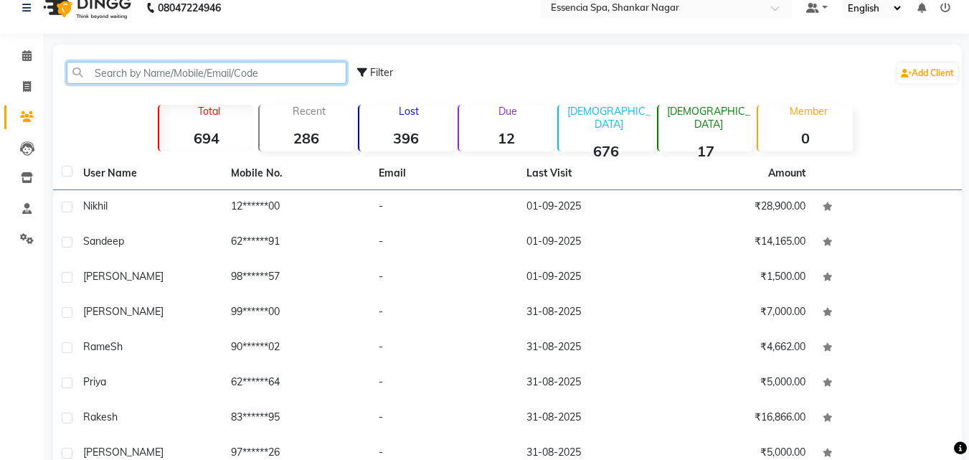
click at [128, 67] on input "text" at bounding box center [207, 73] width 280 height 22
paste input "9131390669"
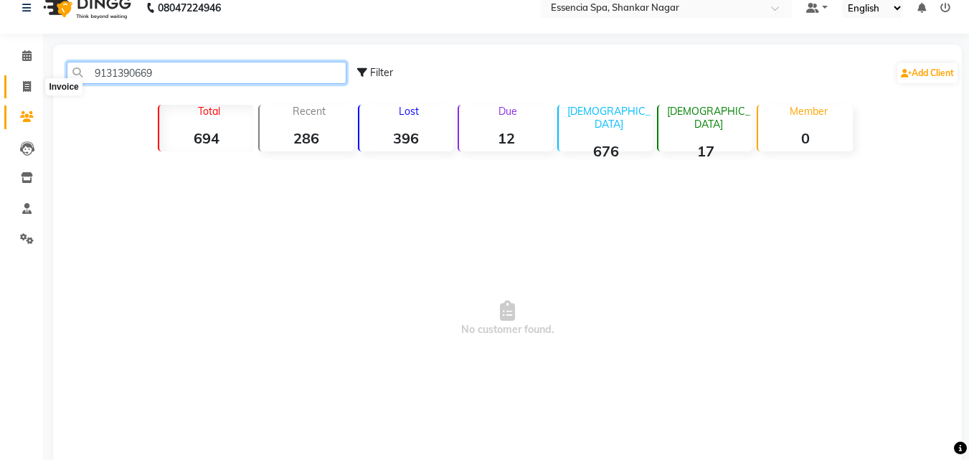
type input "9131390669"
click at [24, 86] on icon at bounding box center [27, 86] width 8 height 11
select select "service"
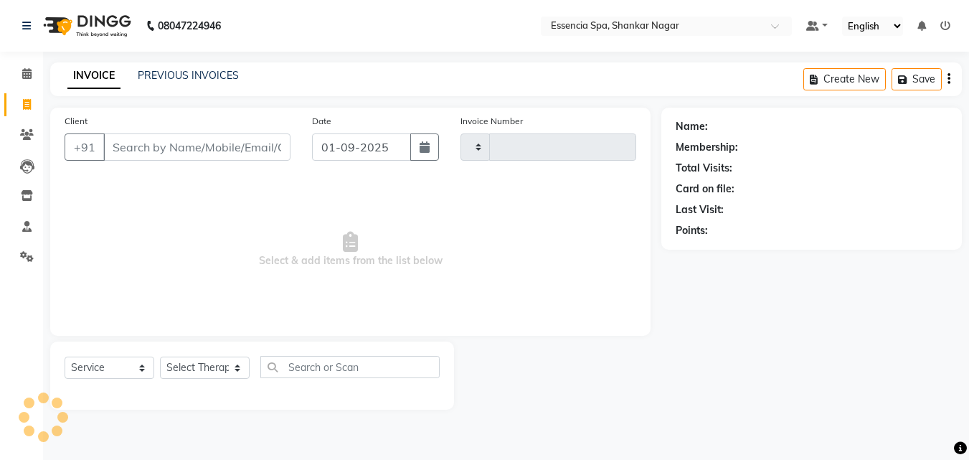
type input "1269"
select select "7037"
click at [196, 138] on input "Client" at bounding box center [196, 146] width 187 height 27
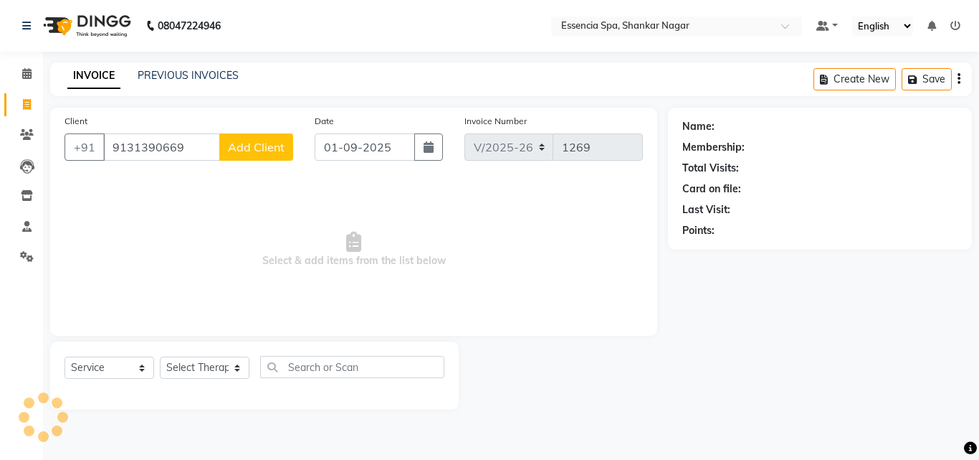
type input "9131390669"
click at [274, 146] on span "Add Client" at bounding box center [256, 147] width 57 height 14
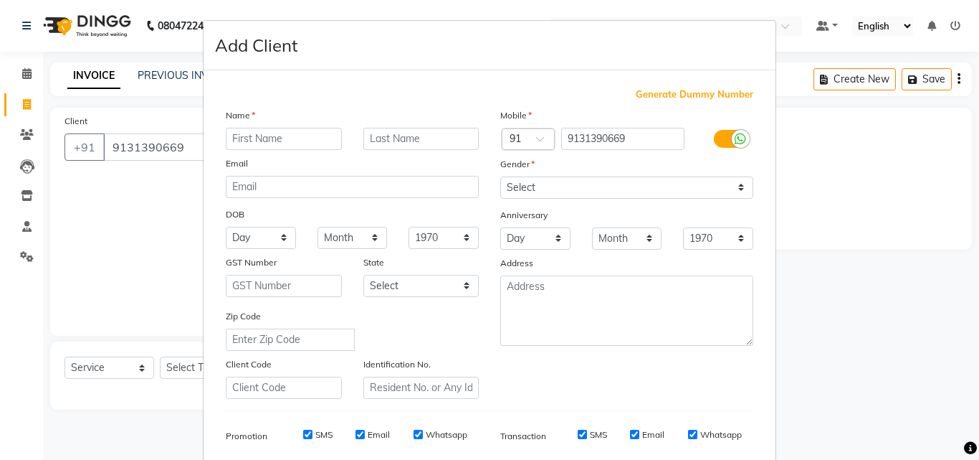
click at [278, 141] on input "text" at bounding box center [284, 139] width 116 height 22
click at [261, 130] on input "text" at bounding box center [284, 139] width 116 height 22
paste input "Tushar"
type input "Tushar"
click at [592, 191] on select "Select [DEMOGRAPHIC_DATA] [DEMOGRAPHIC_DATA] Other Prefer Not To Say" at bounding box center [626, 187] width 253 height 22
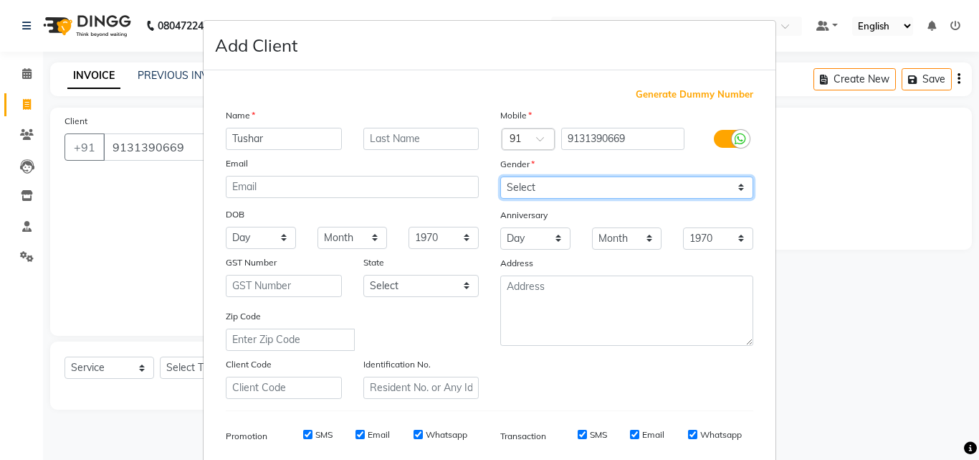
select select "[DEMOGRAPHIC_DATA]"
click at [500, 176] on select "Select [DEMOGRAPHIC_DATA] [DEMOGRAPHIC_DATA] Other Prefer Not To Say" at bounding box center [626, 187] width 253 height 22
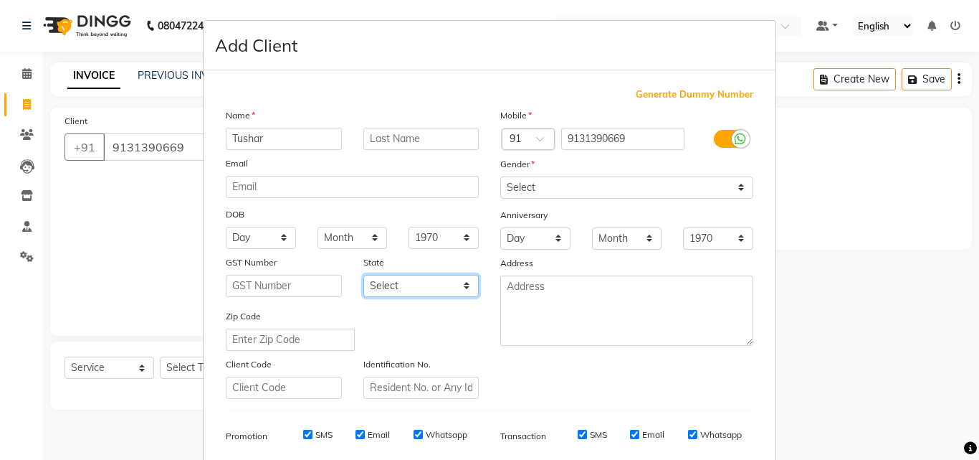
click at [397, 290] on select "Select [GEOGRAPHIC_DATA] [GEOGRAPHIC_DATA] [GEOGRAPHIC_DATA] [GEOGRAPHIC_DATA] …" at bounding box center [421, 286] width 116 height 22
select select "7"
click at [363, 275] on select "Select [GEOGRAPHIC_DATA] [GEOGRAPHIC_DATA] [GEOGRAPHIC_DATA] [GEOGRAPHIC_DATA] …" at bounding box center [421, 286] width 116 height 22
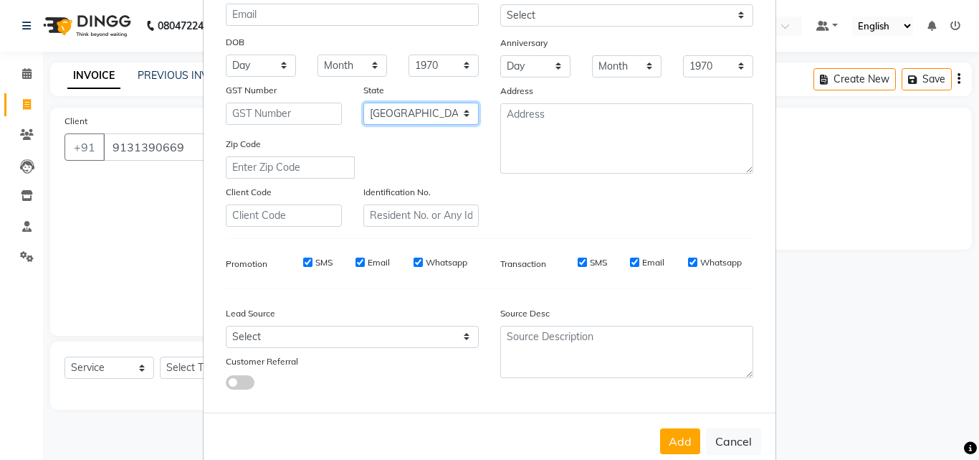
scroll to position [202, 0]
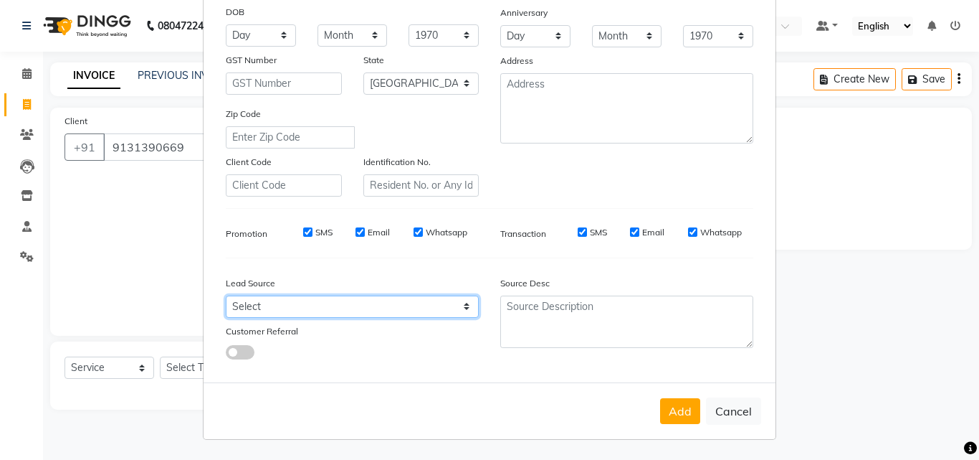
click at [335, 315] on select "Select Walk-in Referral Internet Friend Word of Mouth Advertisement Facebook Ju…" at bounding box center [352, 306] width 253 height 22
select select "48852"
click at [226, 295] on select "Select Walk-in Referral Internet Friend Word of Mouth Advertisement Facebook Ju…" at bounding box center [352, 306] width 253 height 22
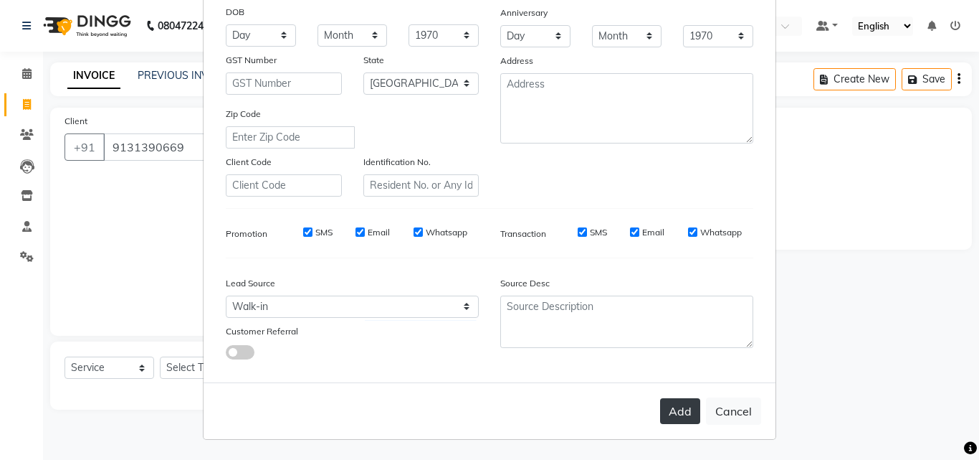
click at [673, 404] on button "Add" at bounding box center [680, 411] width 40 height 26
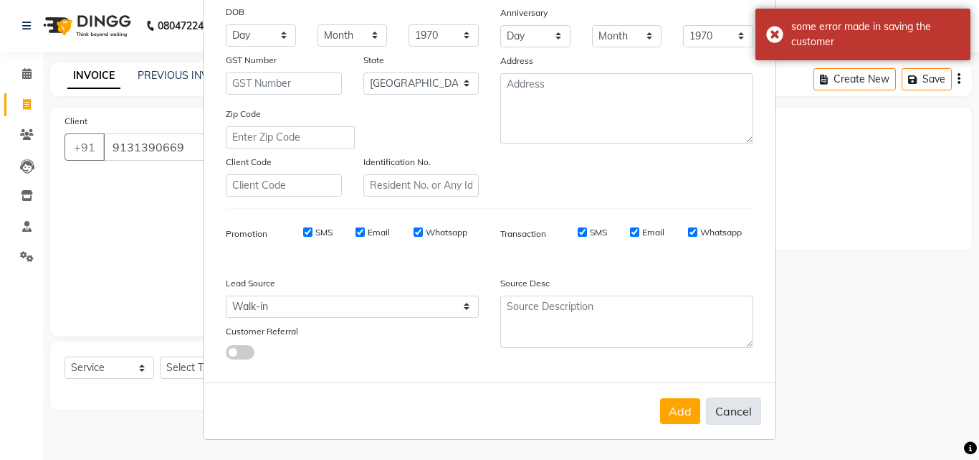
click at [743, 409] on button "Cancel" at bounding box center [733, 410] width 55 height 27
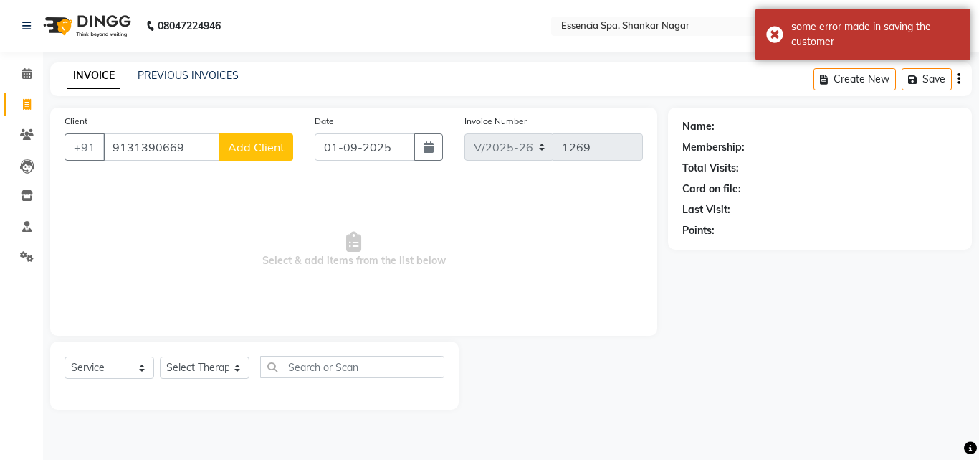
click at [234, 153] on span "Add Client" at bounding box center [256, 147] width 57 height 14
select select "48852"
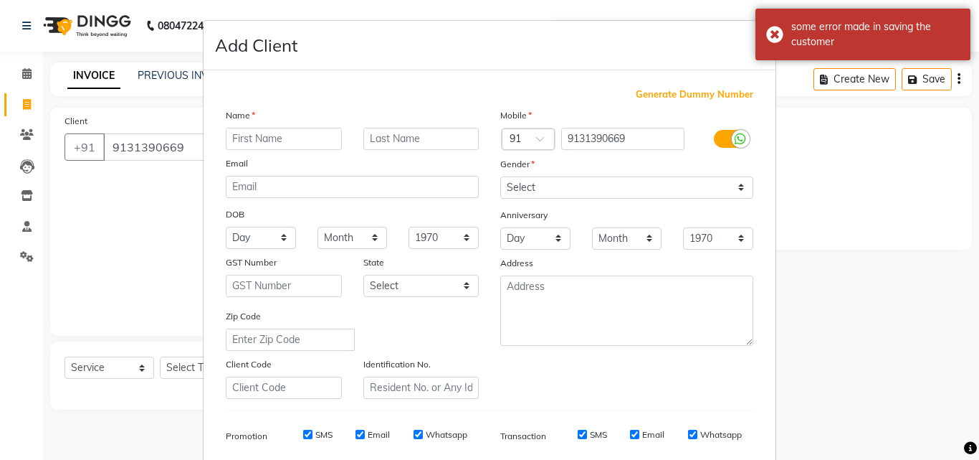
click at [261, 140] on input "text" at bounding box center [284, 139] width 116 height 22
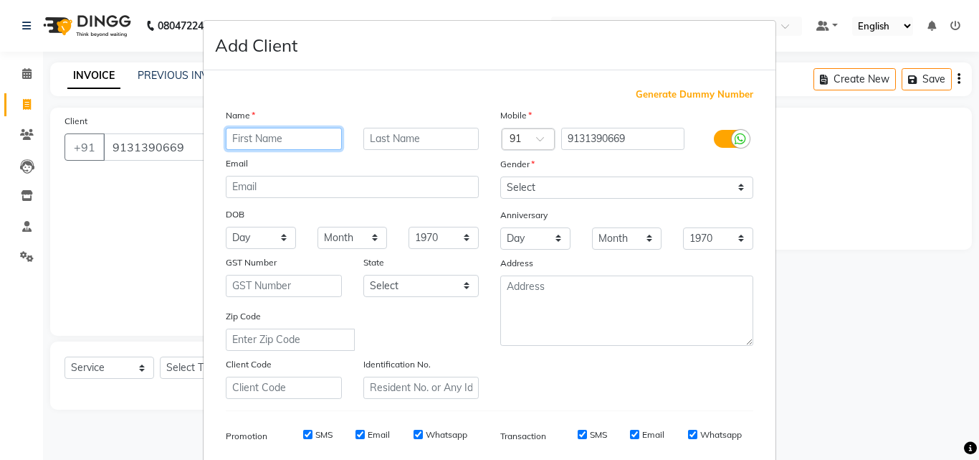
click at [269, 140] on input "text" at bounding box center [284, 139] width 116 height 22
paste input "Tushar"
type input "Tushar"
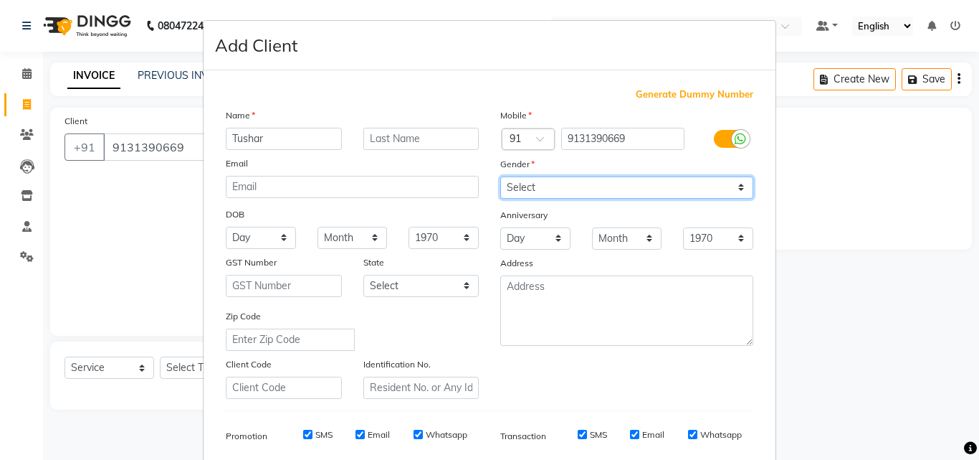
click at [640, 182] on select "Select [DEMOGRAPHIC_DATA] [DEMOGRAPHIC_DATA] Other Prefer Not To Say" at bounding box center [626, 187] width 253 height 22
select select "[DEMOGRAPHIC_DATA]"
click at [500, 176] on select "Select [DEMOGRAPHIC_DATA] [DEMOGRAPHIC_DATA] Other Prefer Not To Say" at bounding box center [626, 187] width 253 height 22
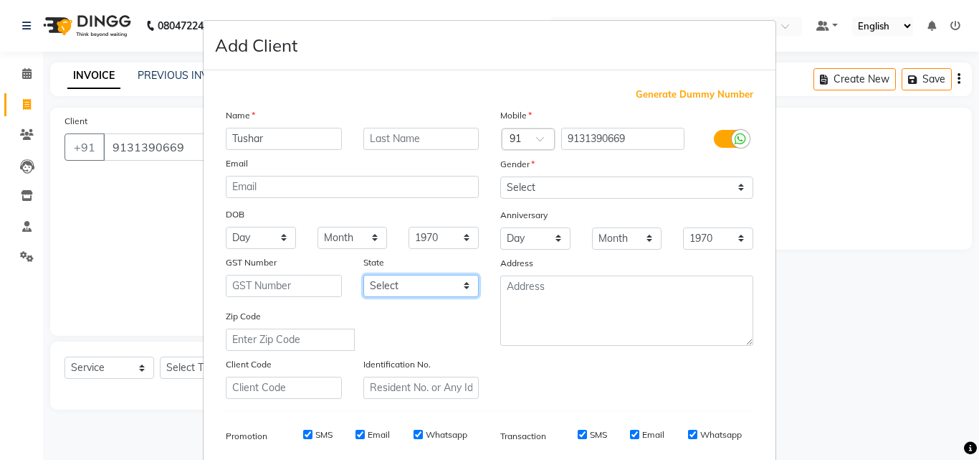
click at [404, 286] on select "Select [GEOGRAPHIC_DATA] [GEOGRAPHIC_DATA] [GEOGRAPHIC_DATA] [GEOGRAPHIC_DATA] …" at bounding box center [421, 286] width 116 height 22
select select "7"
click at [363, 275] on select "Select [GEOGRAPHIC_DATA] [GEOGRAPHIC_DATA] [GEOGRAPHIC_DATA] [GEOGRAPHIC_DATA] …" at bounding box center [421, 286] width 116 height 22
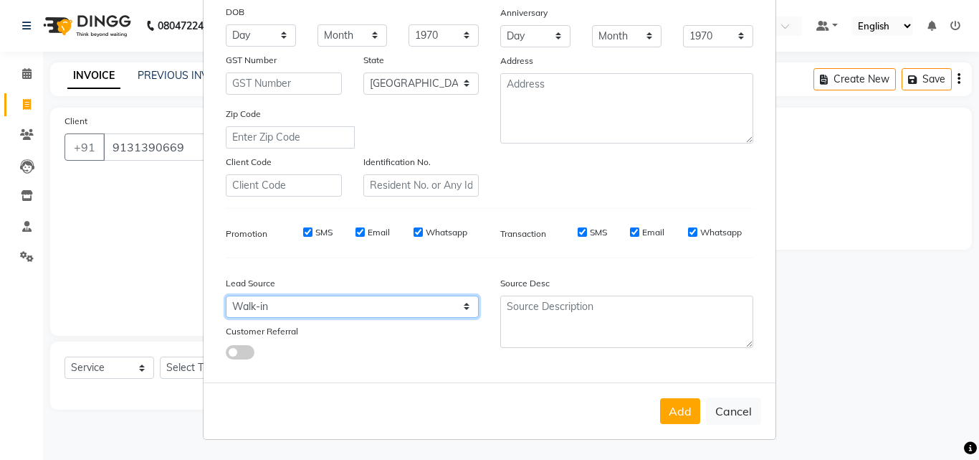
drag, startPoint x: 383, startPoint y: 312, endPoint x: 376, endPoint y: 298, distance: 15.7
click at [383, 312] on select "Select Walk-in Referral Internet Friend Word of Mouth Advertisement Facebook Ju…" at bounding box center [352, 306] width 253 height 22
click at [226, 295] on select "Select Walk-in Referral Internet Friend Word of Mouth Advertisement Facebook Ju…" at bounding box center [352, 306] width 253 height 22
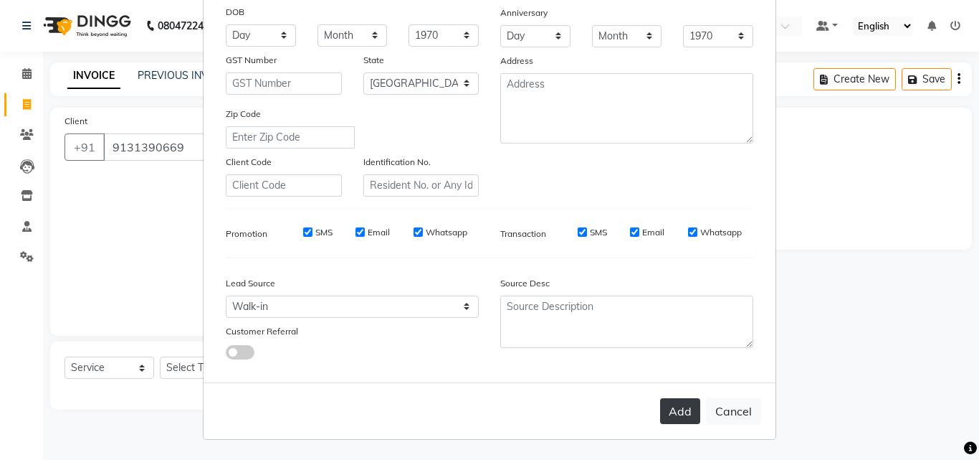
click at [681, 417] on button "Add" at bounding box center [680, 411] width 40 height 26
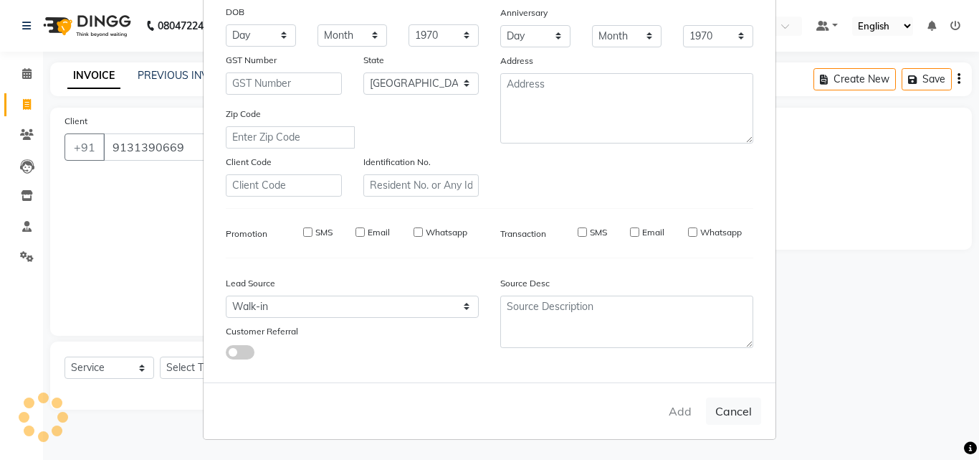
type input "91******69"
select select
select select "null"
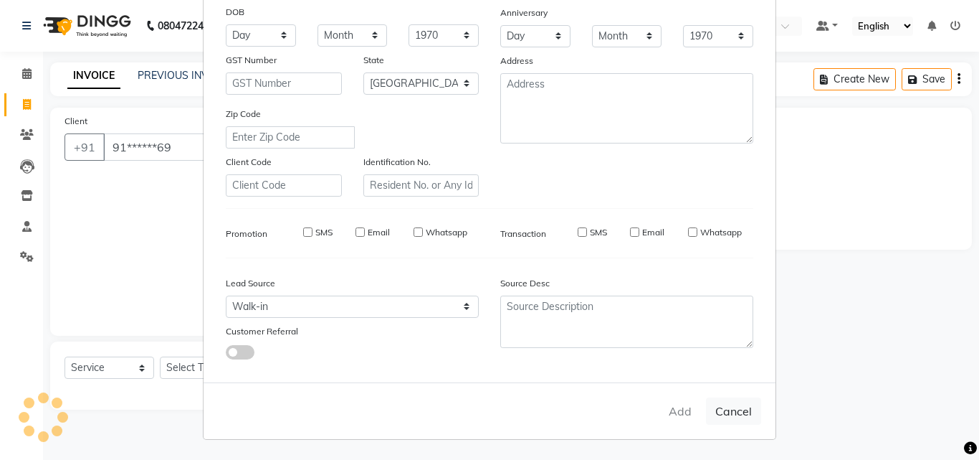
select select
checkbox input "false"
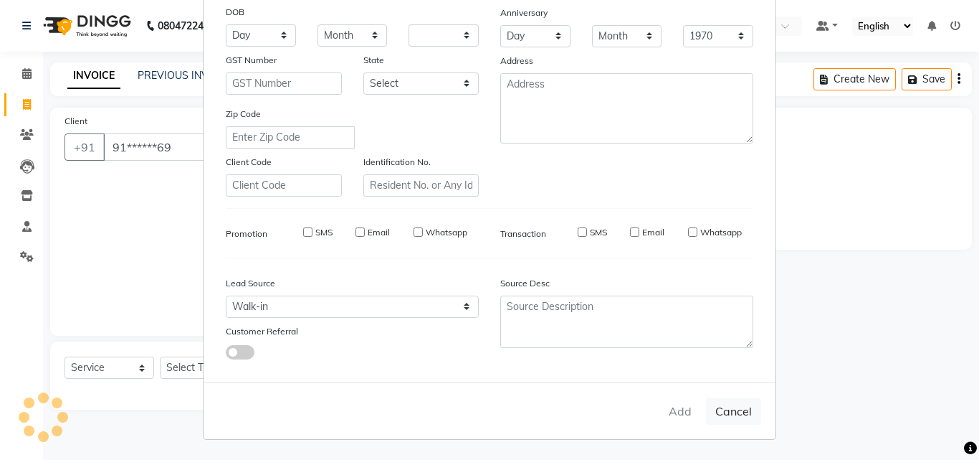
checkbox input "false"
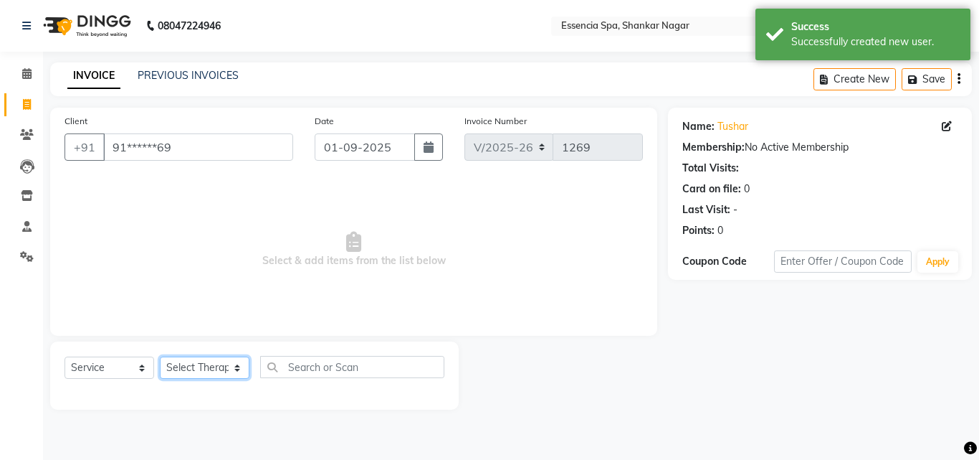
click at [209, 363] on select "Select Therapist [PERSON_NAME] [PERSON_NAME] [PERSON_NAME] [PERSON_NAME]" at bounding box center [205, 367] width 90 height 22
select select "69641"
click at [160, 356] on select "Select Therapist [PERSON_NAME] [PERSON_NAME] [PERSON_NAME] [PERSON_NAME]" at bounding box center [205, 367] width 90 height 22
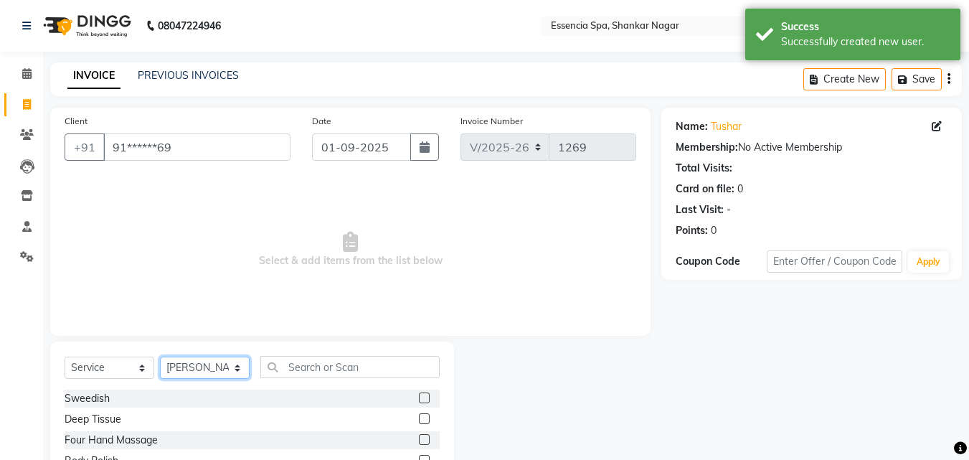
scroll to position [115, 0]
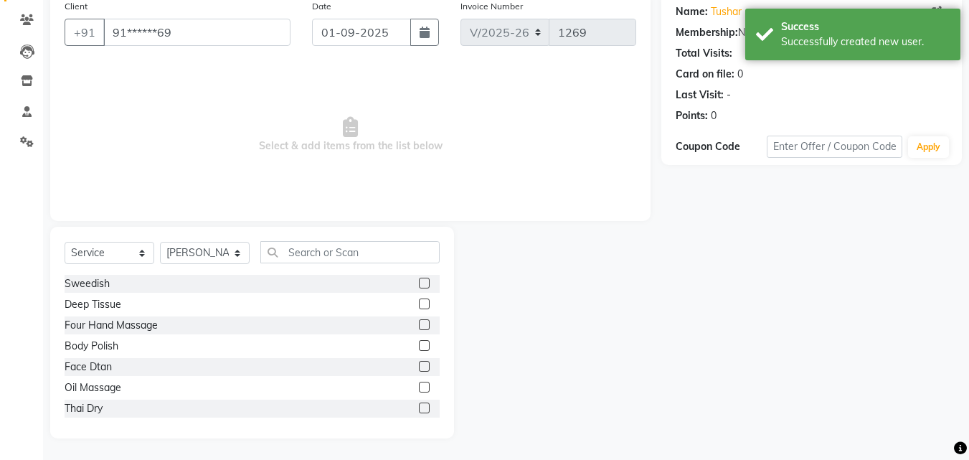
click at [419, 389] on label at bounding box center [424, 386] width 11 height 11
click at [419, 389] on input "checkbox" at bounding box center [423, 387] width 9 height 9
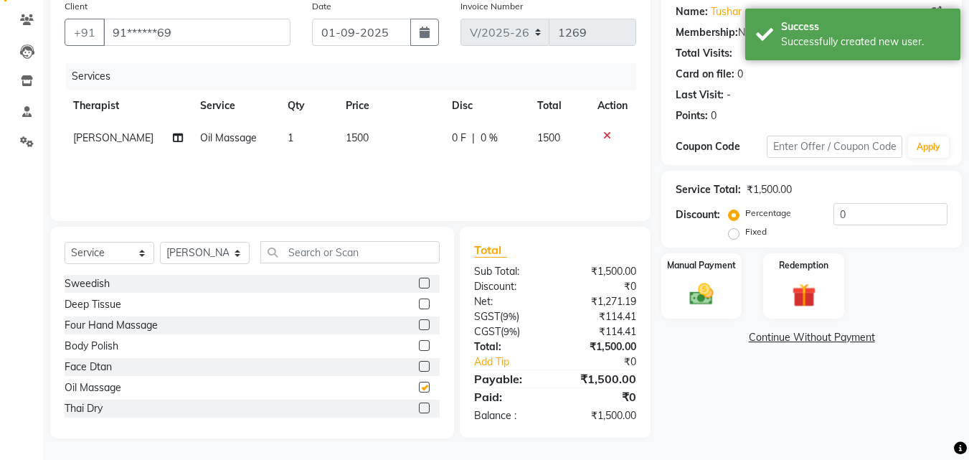
checkbox input "false"
click at [203, 256] on select "Select Therapist [PERSON_NAME] [PERSON_NAME] [PERSON_NAME] [PERSON_NAME]" at bounding box center [205, 253] width 90 height 22
select select "58078"
click at [160, 242] on select "Select Therapist [PERSON_NAME] [PERSON_NAME] [PERSON_NAME] [PERSON_NAME]" at bounding box center [205, 253] width 90 height 22
click at [419, 384] on label at bounding box center [424, 386] width 11 height 11
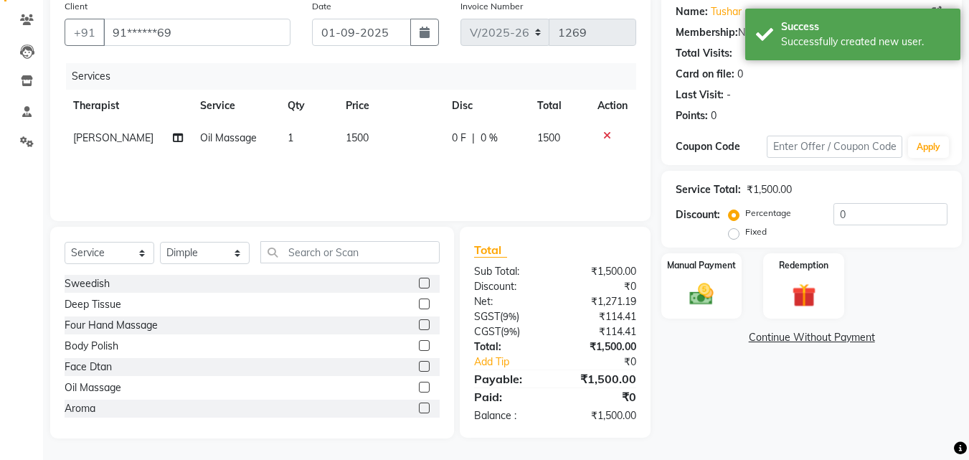
click at [419, 384] on input "checkbox" at bounding box center [423, 387] width 9 height 9
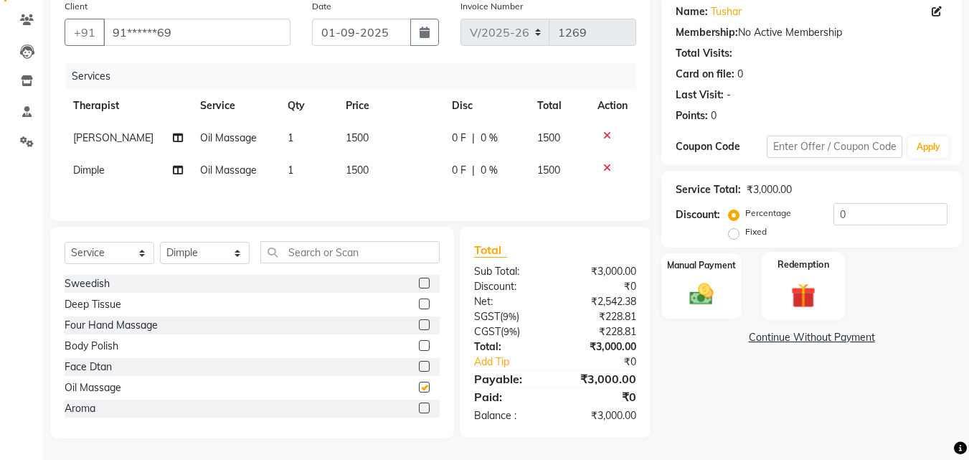
checkbox input "false"
click at [717, 278] on div "Manual Payment" at bounding box center [702, 286] width 84 height 68
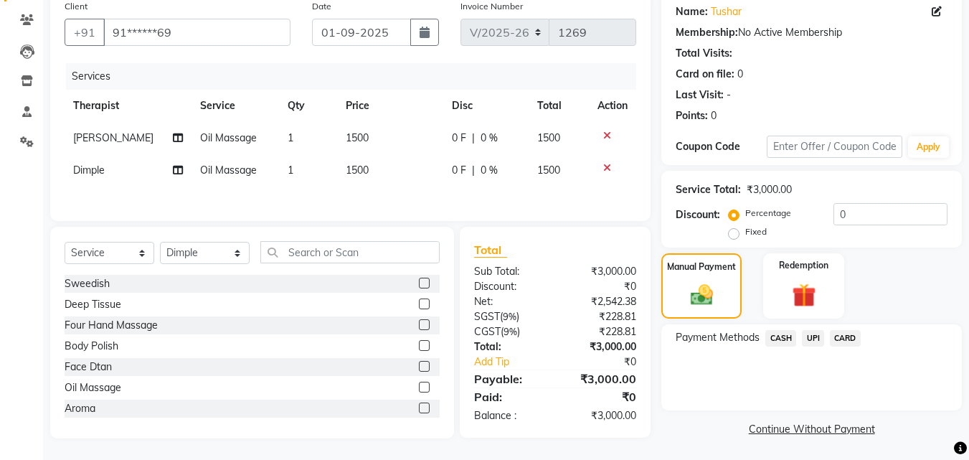
click at [818, 338] on span "UPI" at bounding box center [813, 338] width 22 height 16
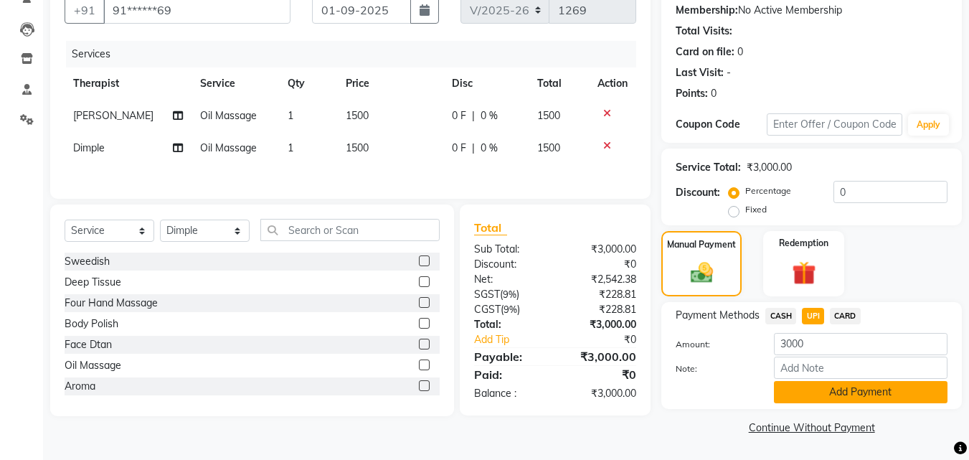
click at [811, 393] on button "Add Payment" at bounding box center [860, 392] width 173 height 22
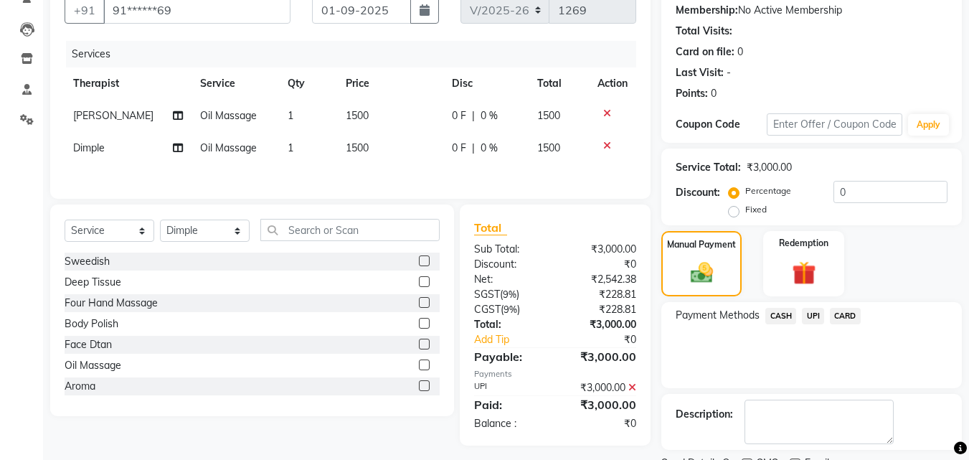
scroll to position [197, 0]
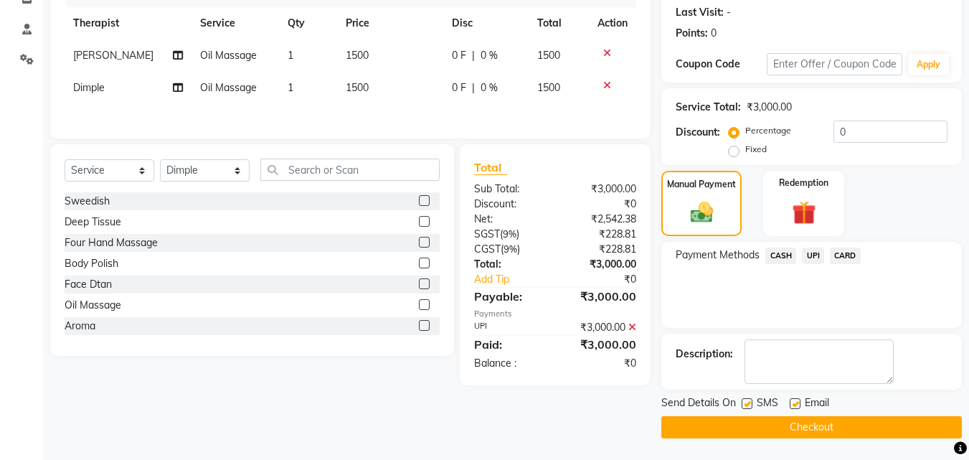
click at [745, 404] on label at bounding box center [746, 403] width 11 height 11
click at [745, 404] on input "checkbox" at bounding box center [745, 403] width 9 height 9
checkbox input "false"
click at [796, 404] on label at bounding box center [794, 403] width 11 height 11
click at [796, 404] on input "checkbox" at bounding box center [793, 403] width 9 height 9
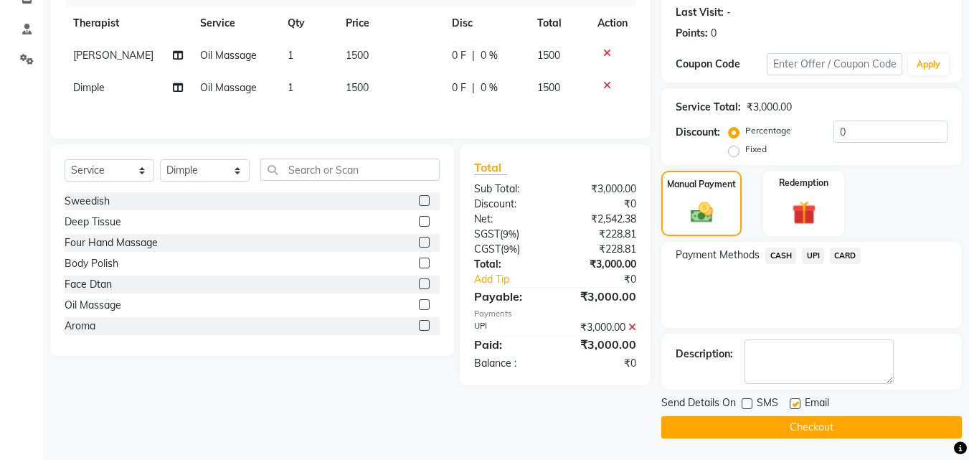
checkbox input "false"
click at [776, 425] on button "Checkout" at bounding box center [811, 427] width 300 height 22
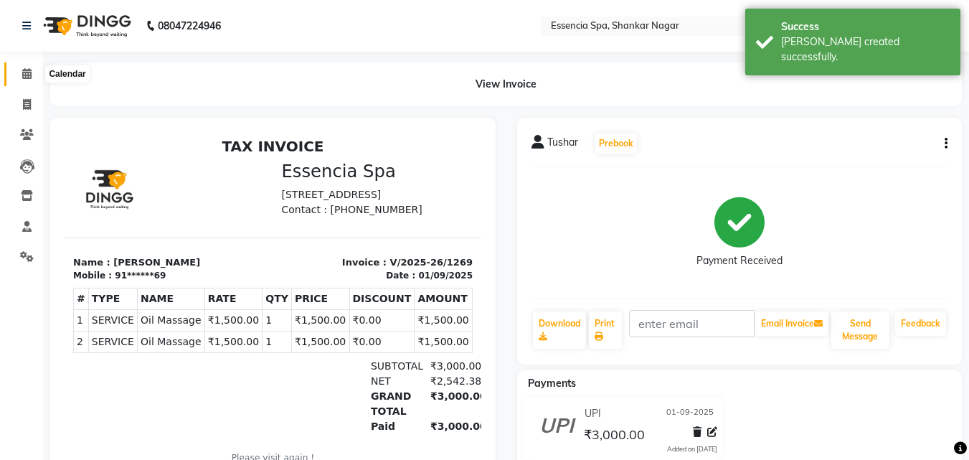
click at [25, 73] on icon at bounding box center [26, 73] width 9 height 11
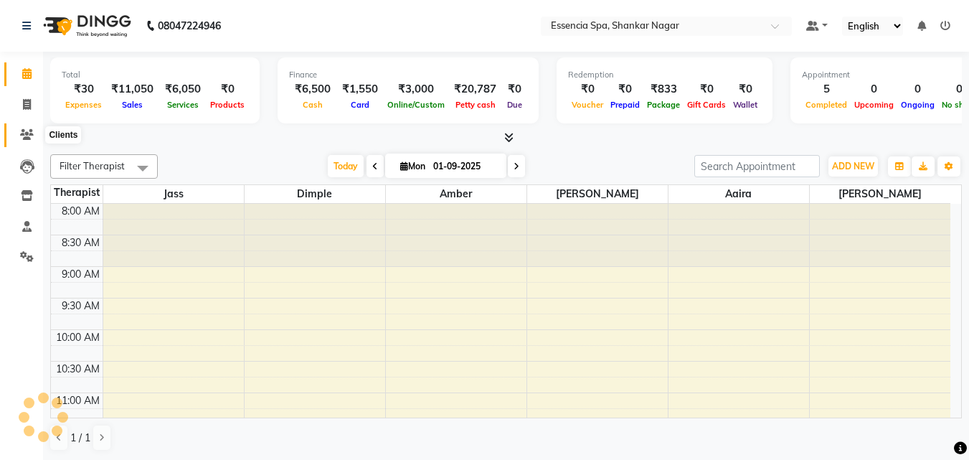
click at [28, 135] on icon at bounding box center [27, 134] width 14 height 11
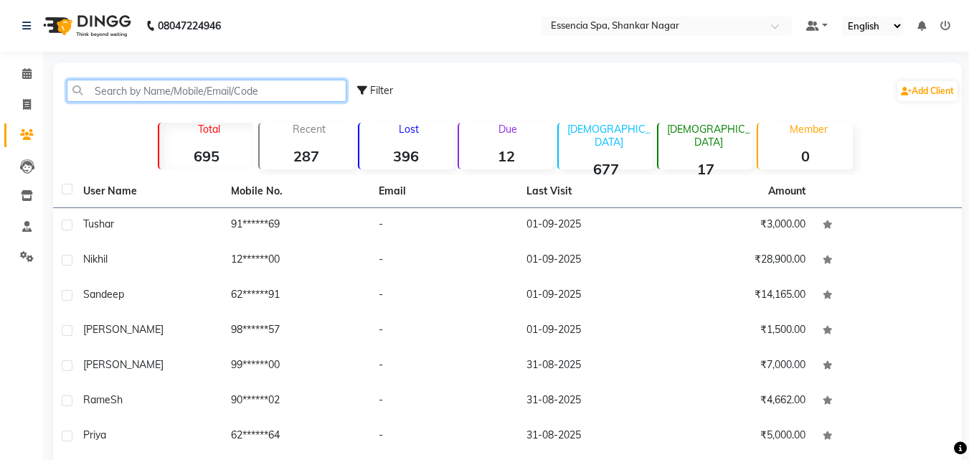
click at [156, 92] on input "text" at bounding box center [207, 91] width 280 height 22
paste input "9993864000"
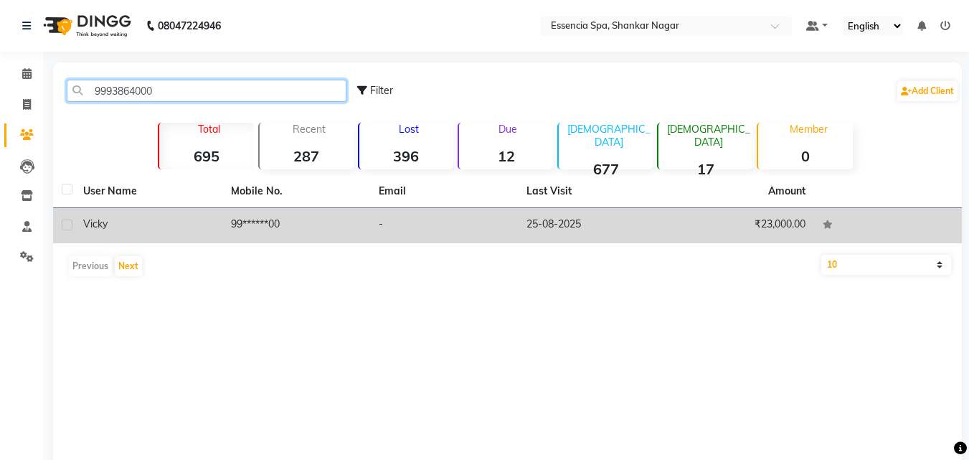
type input "9993864000"
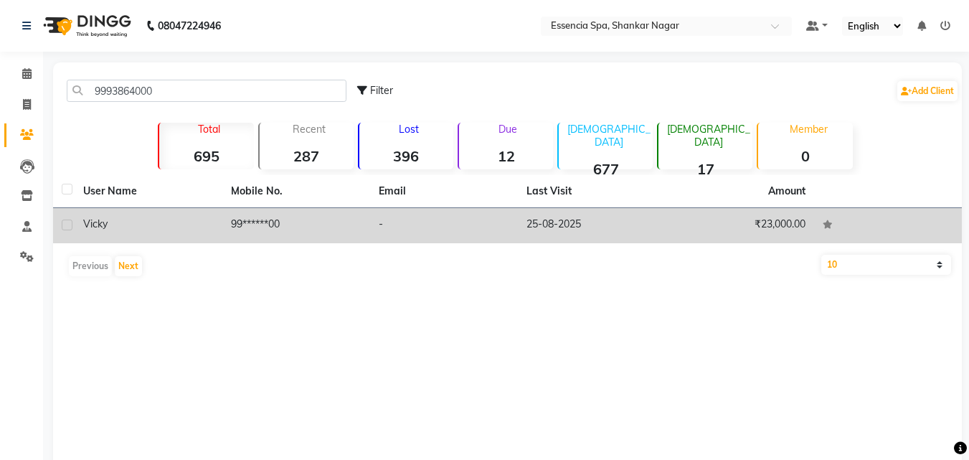
click at [173, 217] on div "Vicky" at bounding box center [148, 224] width 130 height 15
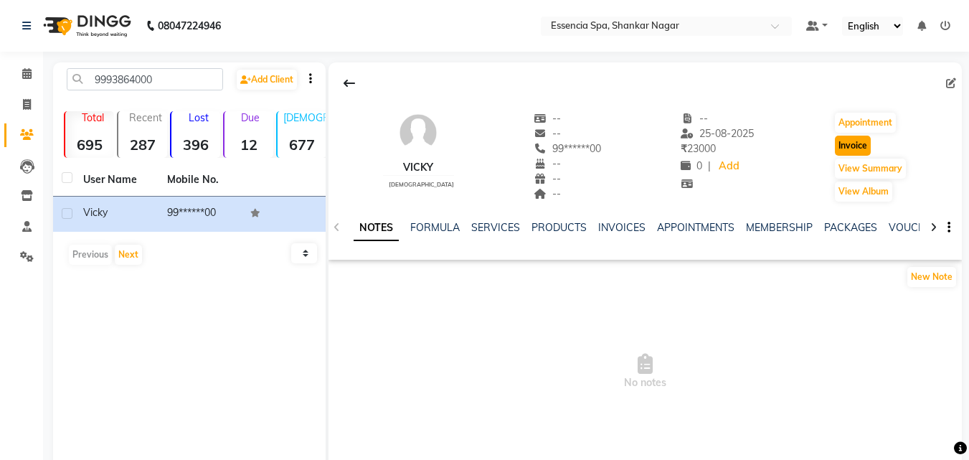
click at [840, 145] on button "Invoice" at bounding box center [853, 146] width 36 height 20
select select "service"
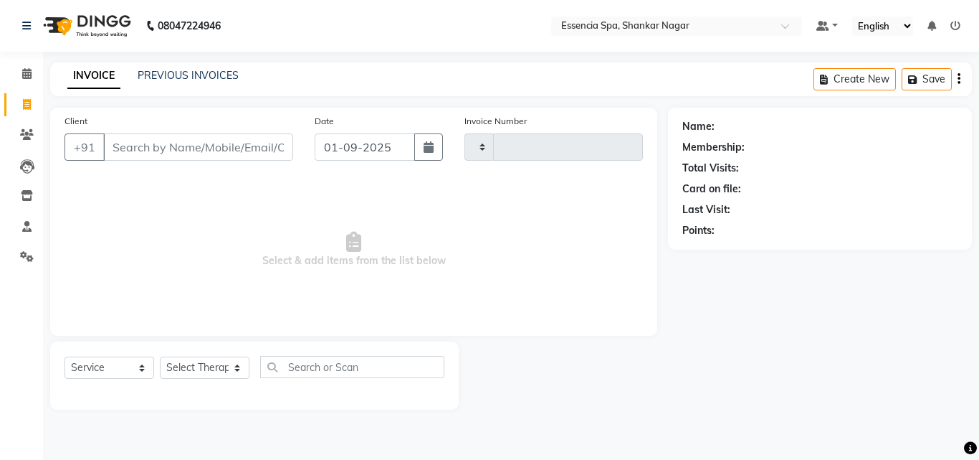
type input "1270"
select select "7037"
click at [233, 368] on select "Select Therapist" at bounding box center [205, 367] width 90 height 22
type input "99******00"
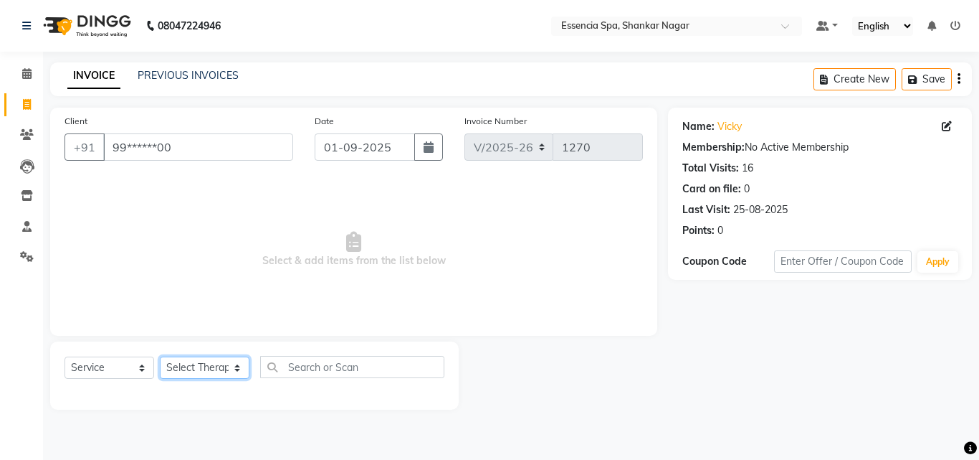
select select "61902"
click at [160, 356] on select "Select Therapist [PERSON_NAME] [PERSON_NAME] [PERSON_NAME] [PERSON_NAME]" at bounding box center [205, 367] width 90 height 22
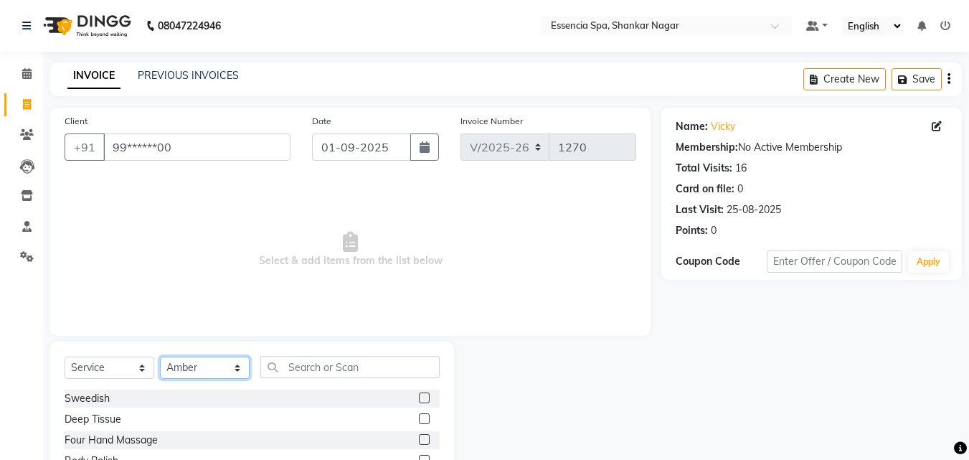
scroll to position [115, 0]
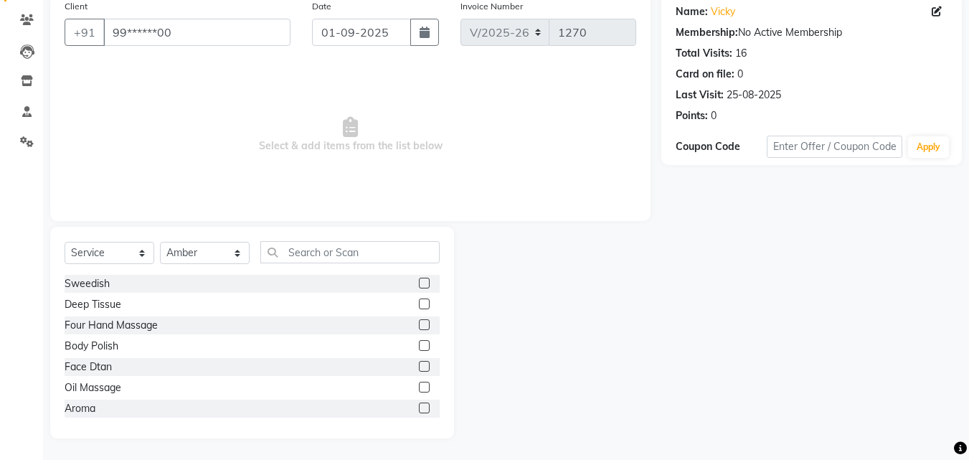
click at [419, 389] on label at bounding box center [424, 386] width 11 height 11
click at [419, 389] on input "checkbox" at bounding box center [423, 387] width 9 height 9
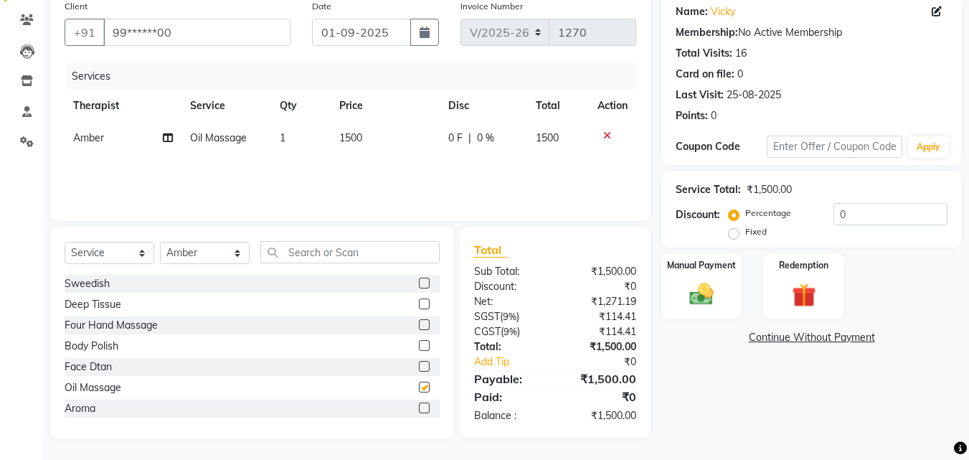
checkbox input "false"
click at [719, 287] on img at bounding box center [701, 294] width 40 height 29
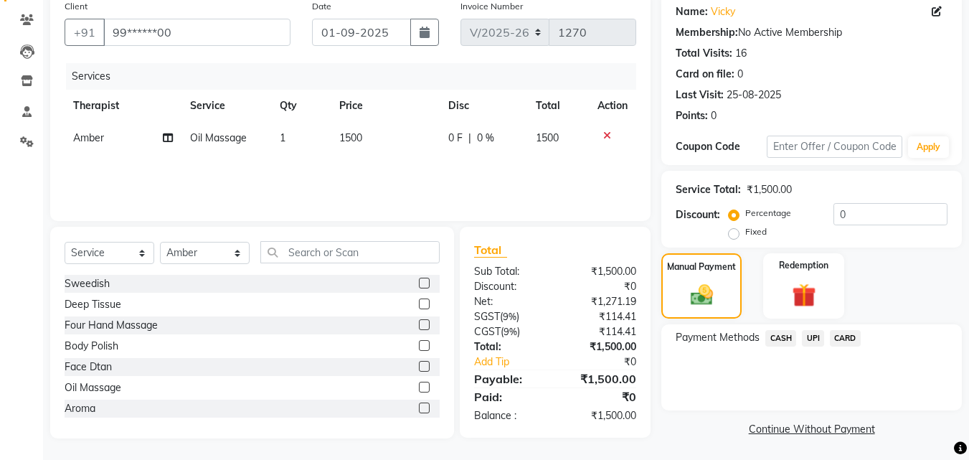
click at [770, 342] on span "CASH" at bounding box center [780, 338] width 31 height 16
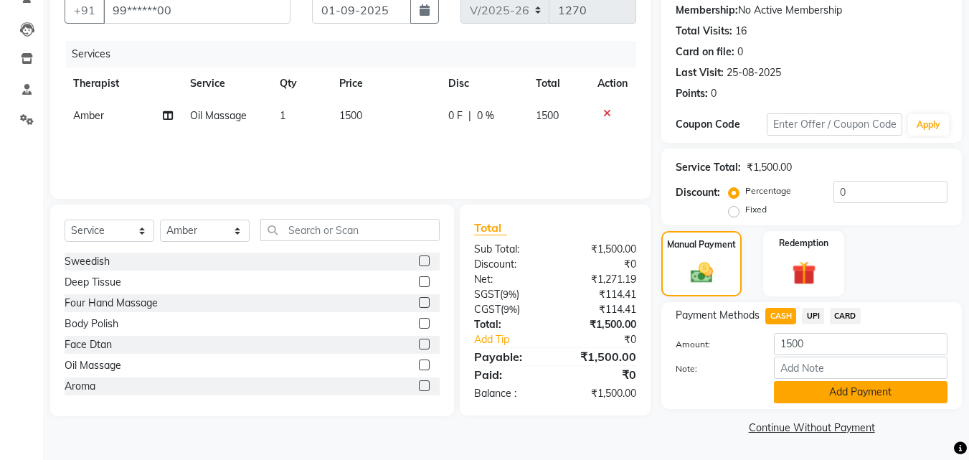
click at [797, 384] on button "Add Payment" at bounding box center [860, 392] width 173 height 22
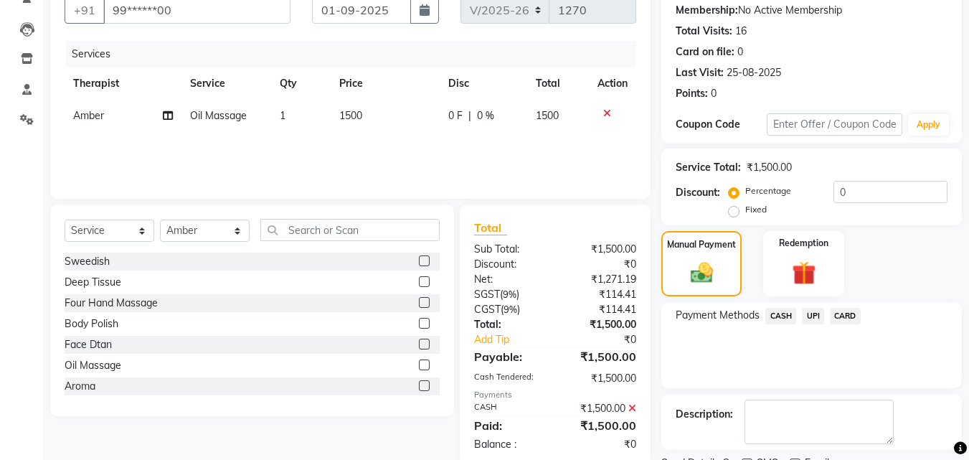
scroll to position [197, 0]
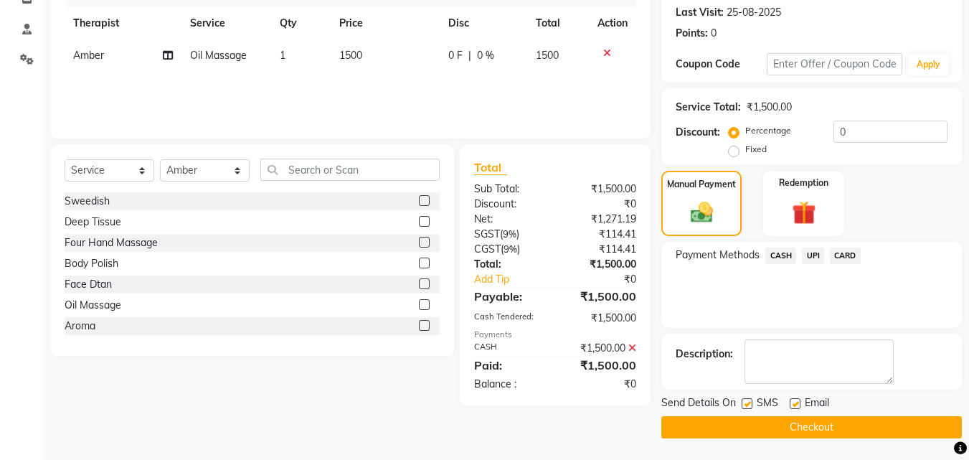
click at [752, 403] on label at bounding box center [746, 403] width 11 height 11
click at [751, 403] on input "checkbox" at bounding box center [745, 403] width 9 height 9
checkbox input "false"
click at [794, 402] on label at bounding box center [794, 403] width 11 height 11
click at [794, 402] on input "checkbox" at bounding box center [793, 403] width 9 height 9
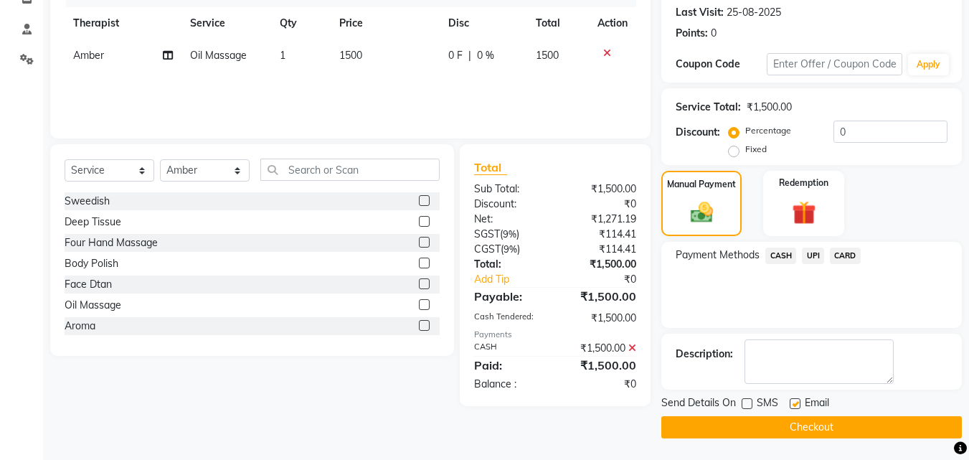
checkbox input "false"
click at [781, 423] on button "Checkout" at bounding box center [811, 427] width 300 height 22
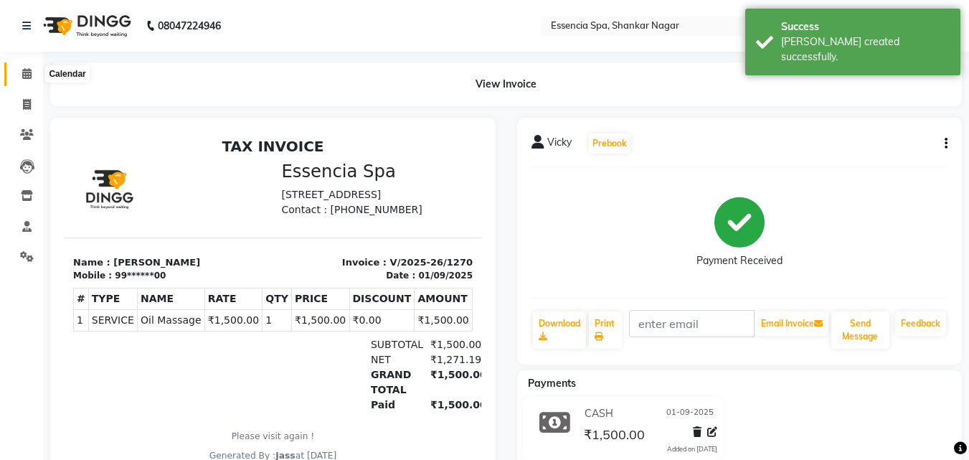
click at [25, 68] on icon at bounding box center [26, 73] width 9 height 11
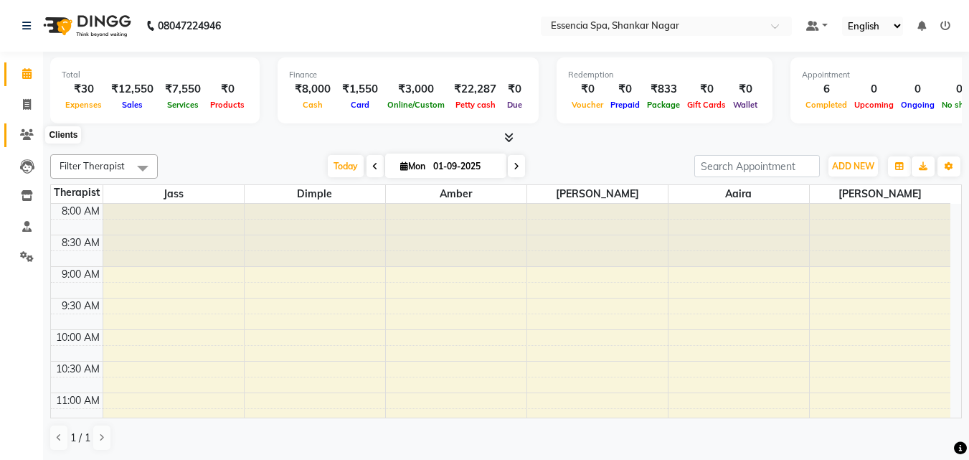
click at [26, 134] on icon at bounding box center [27, 134] width 14 height 11
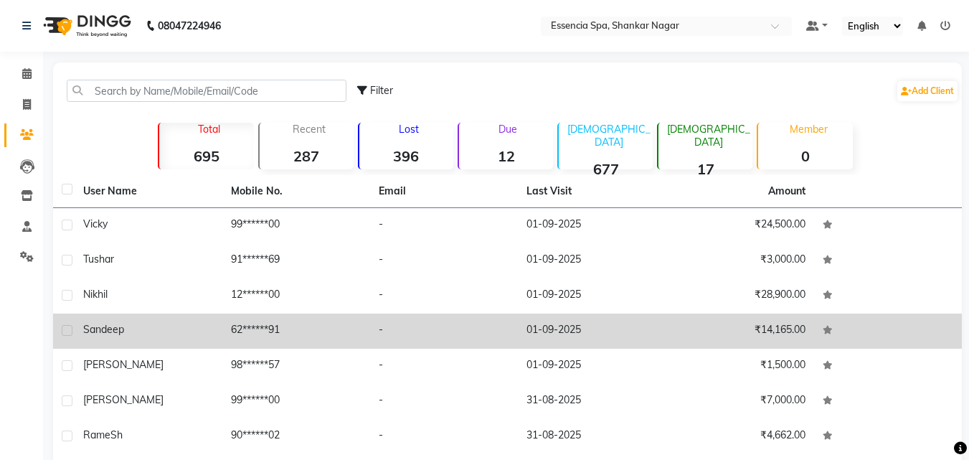
click at [175, 315] on td "Sandeep" at bounding box center [149, 330] width 148 height 35
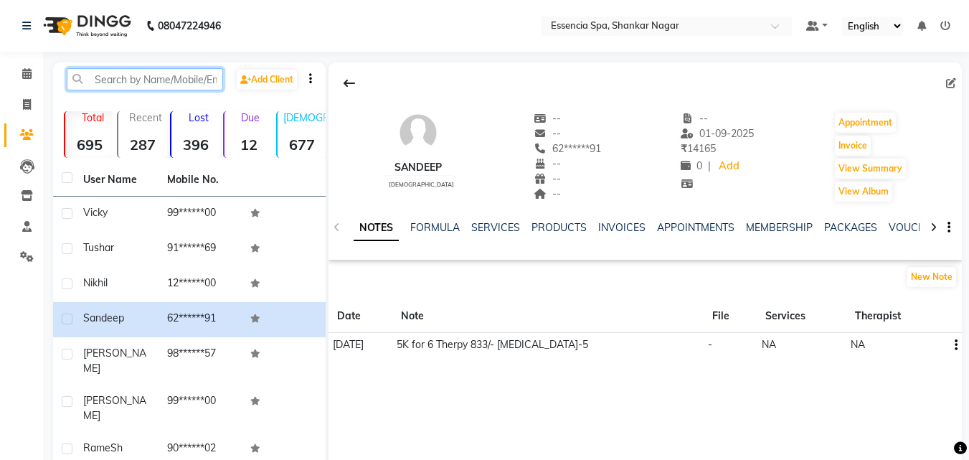
click at [109, 80] on input "text" at bounding box center [145, 79] width 156 height 22
paste input "7974094548"
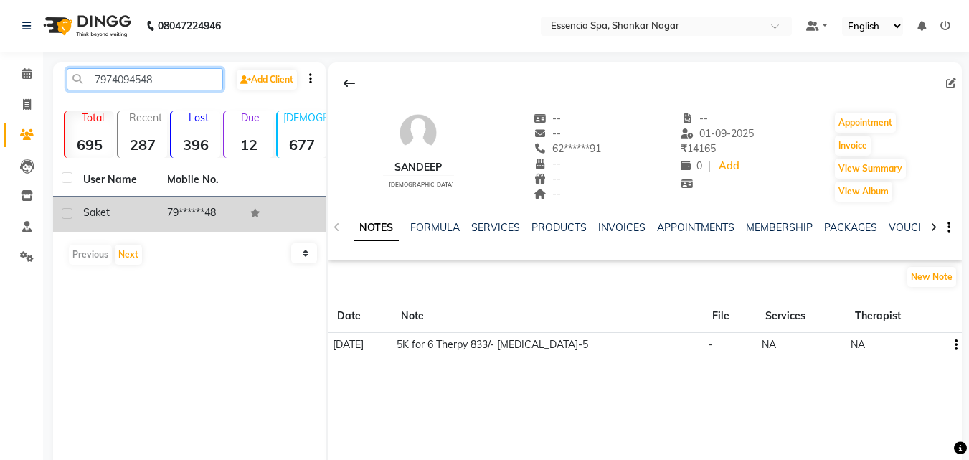
type input "7974094548"
click at [199, 206] on td "79******48" at bounding box center [200, 213] width 84 height 35
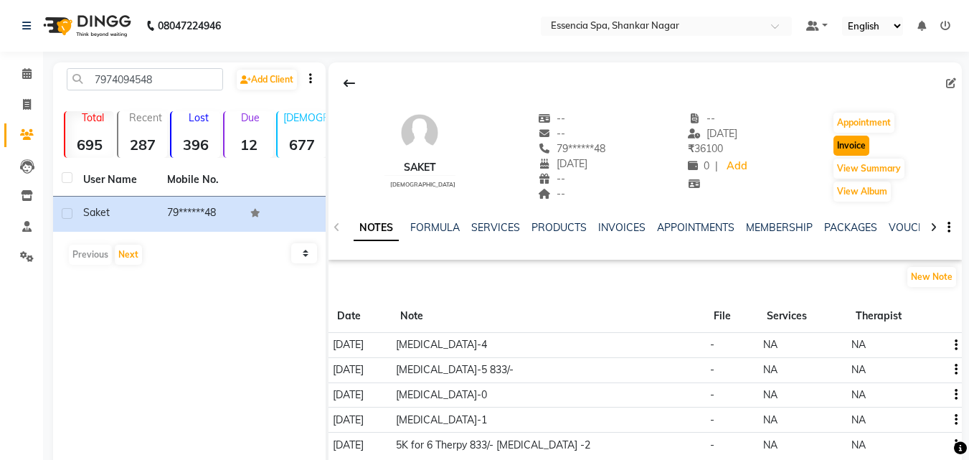
click at [857, 145] on button "Invoice" at bounding box center [851, 146] width 36 height 20
select select "service"
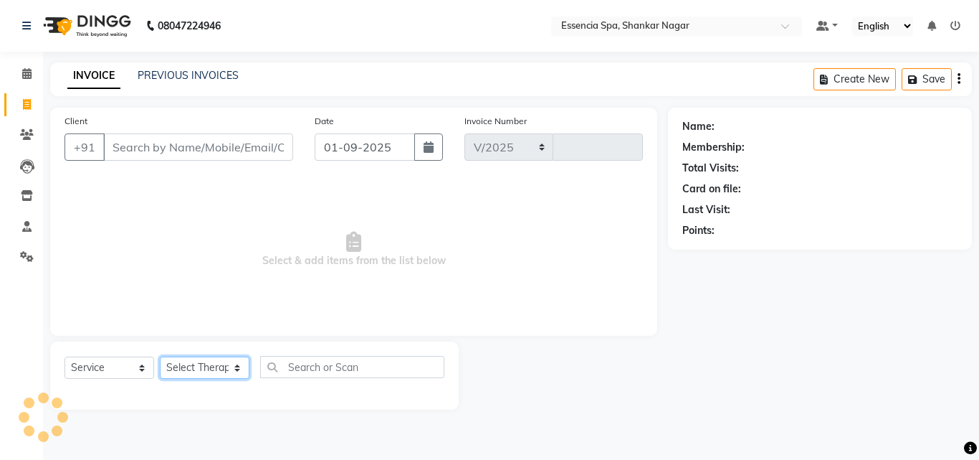
select select "7037"
type input "1271"
click at [189, 369] on select "Select Therapist" at bounding box center [205, 367] width 90 height 22
type input "79******48"
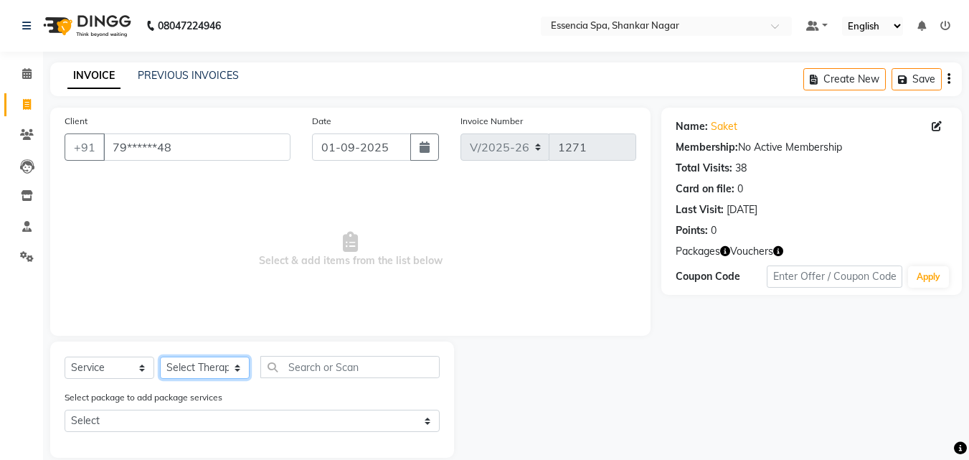
select select "89355"
click at [160, 356] on select "Select Therapist [PERSON_NAME] [PERSON_NAME] [PERSON_NAME] [PERSON_NAME]" at bounding box center [205, 367] width 90 height 22
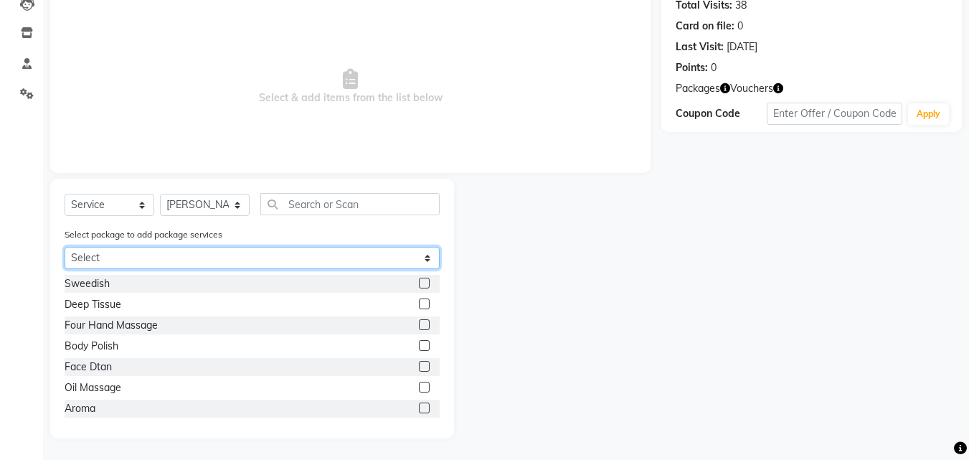
click at [246, 257] on select "Select 5k6 5k6 5k6 5k6 5k6 5k6" at bounding box center [252, 258] width 375 height 22
select select "1: Object"
click at [65, 269] on select "Select 5k6 5k6 5k6 5k6 5k6 5k6" at bounding box center [252, 258] width 375 height 22
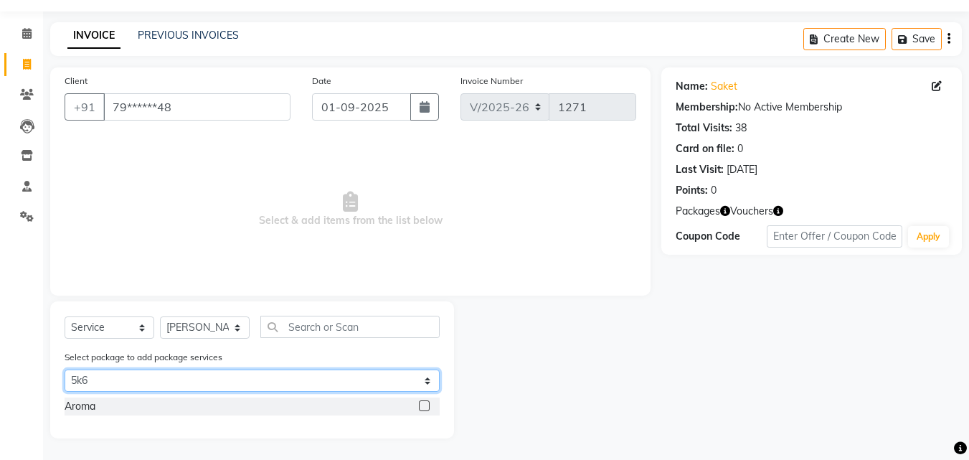
scroll to position [40, 0]
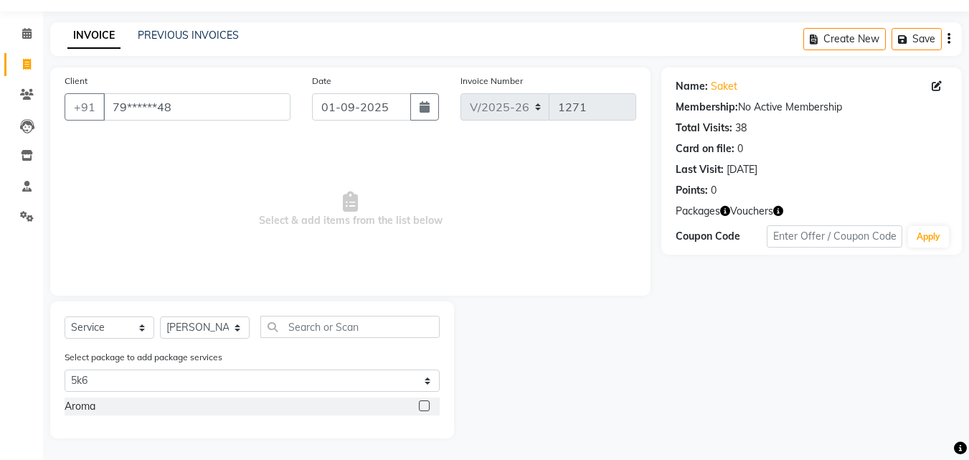
click at [424, 409] on label at bounding box center [424, 405] width 11 height 11
click at [424, 409] on input "checkbox" at bounding box center [423, 405] width 9 height 9
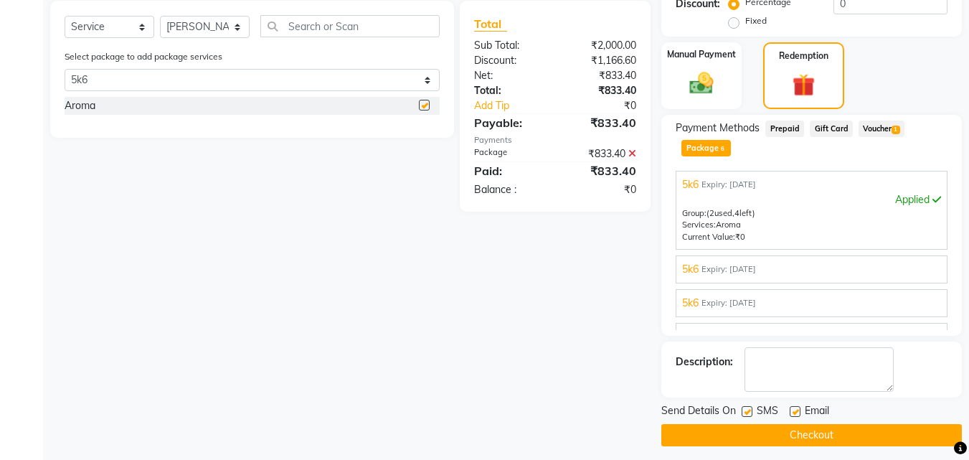
checkbox input "false"
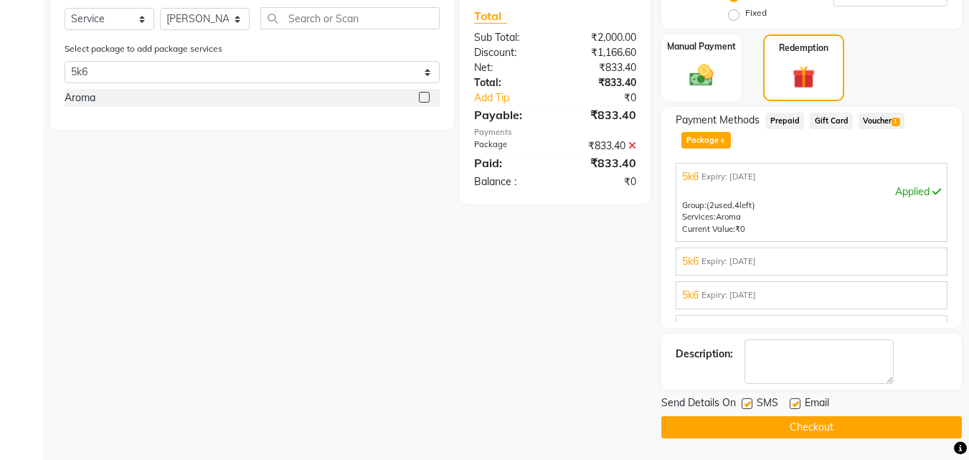
click at [747, 399] on label at bounding box center [746, 403] width 11 height 11
click at [747, 399] on input "checkbox" at bounding box center [745, 403] width 9 height 9
checkbox input "false"
click at [796, 405] on label at bounding box center [794, 403] width 11 height 11
click at [796, 405] on input "checkbox" at bounding box center [793, 403] width 9 height 9
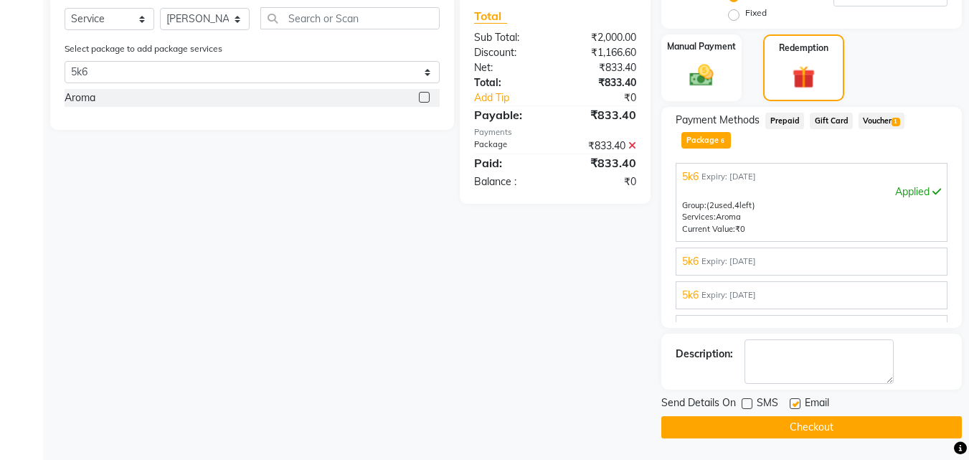
checkbox input "false"
click at [781, 434] on button "Checkout" at bounding box center [811, 427] width 300 height 22
